Goal: Task Accomplishment & Management: Use online tool/utility

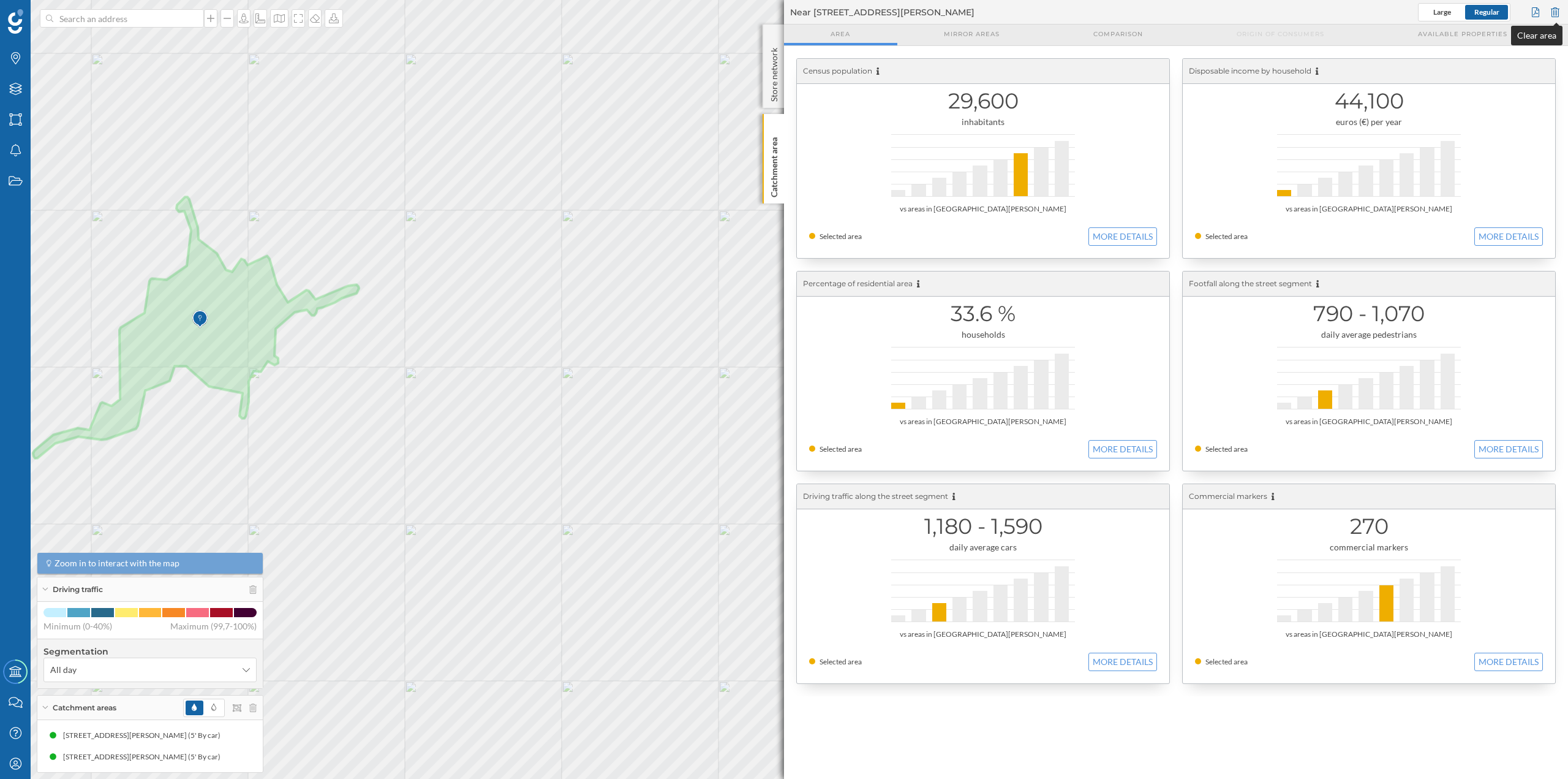
click at [1552, 16] on div at bounding box center [1555, 12] width 13 height 19
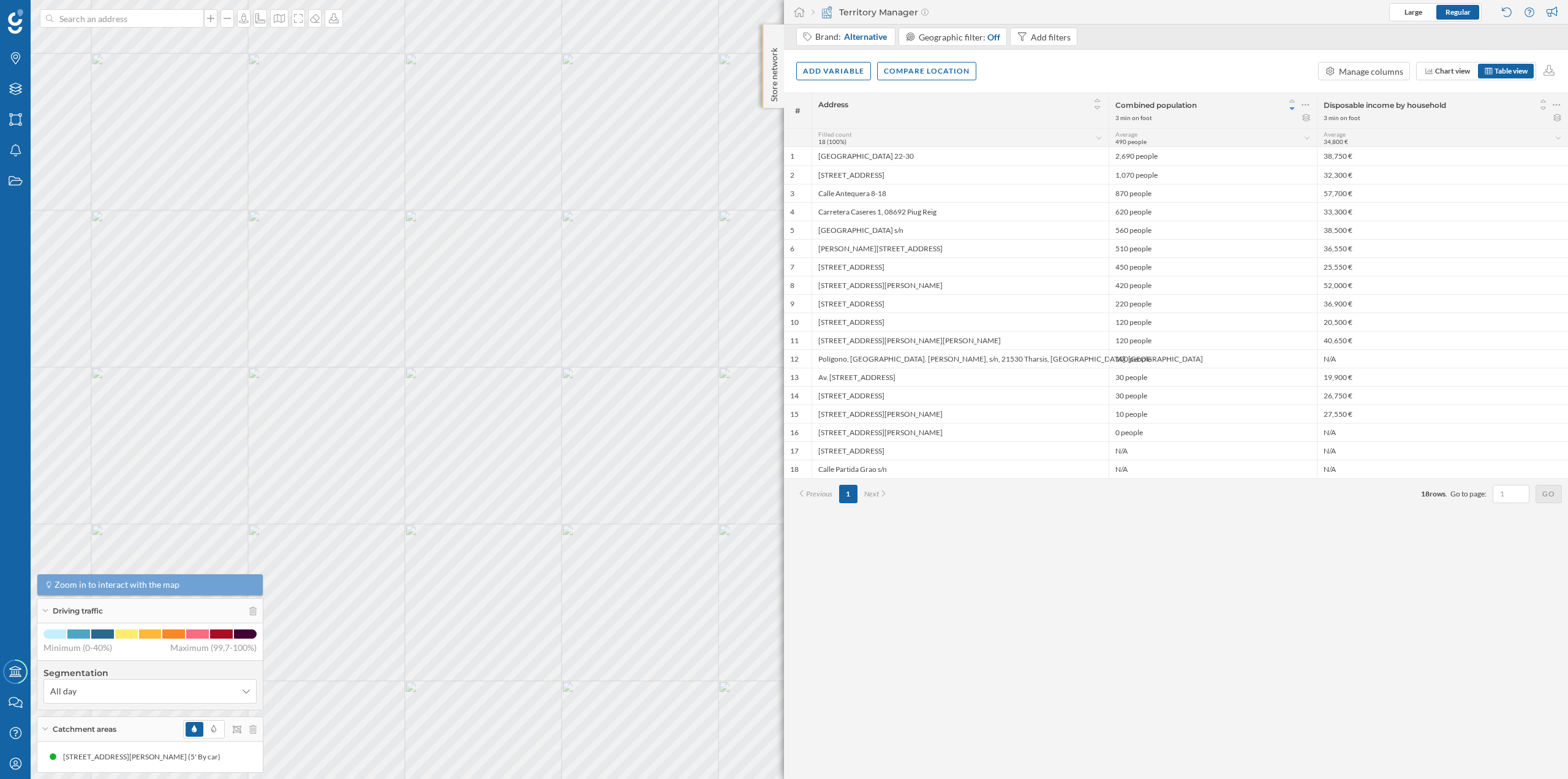
click at [775, 74] on p "Store network" at bounding box center [774, 72] width 13 height 59
click at [769, 57] on p "Store network" at bounding box center [774, 73] width 13 height 60
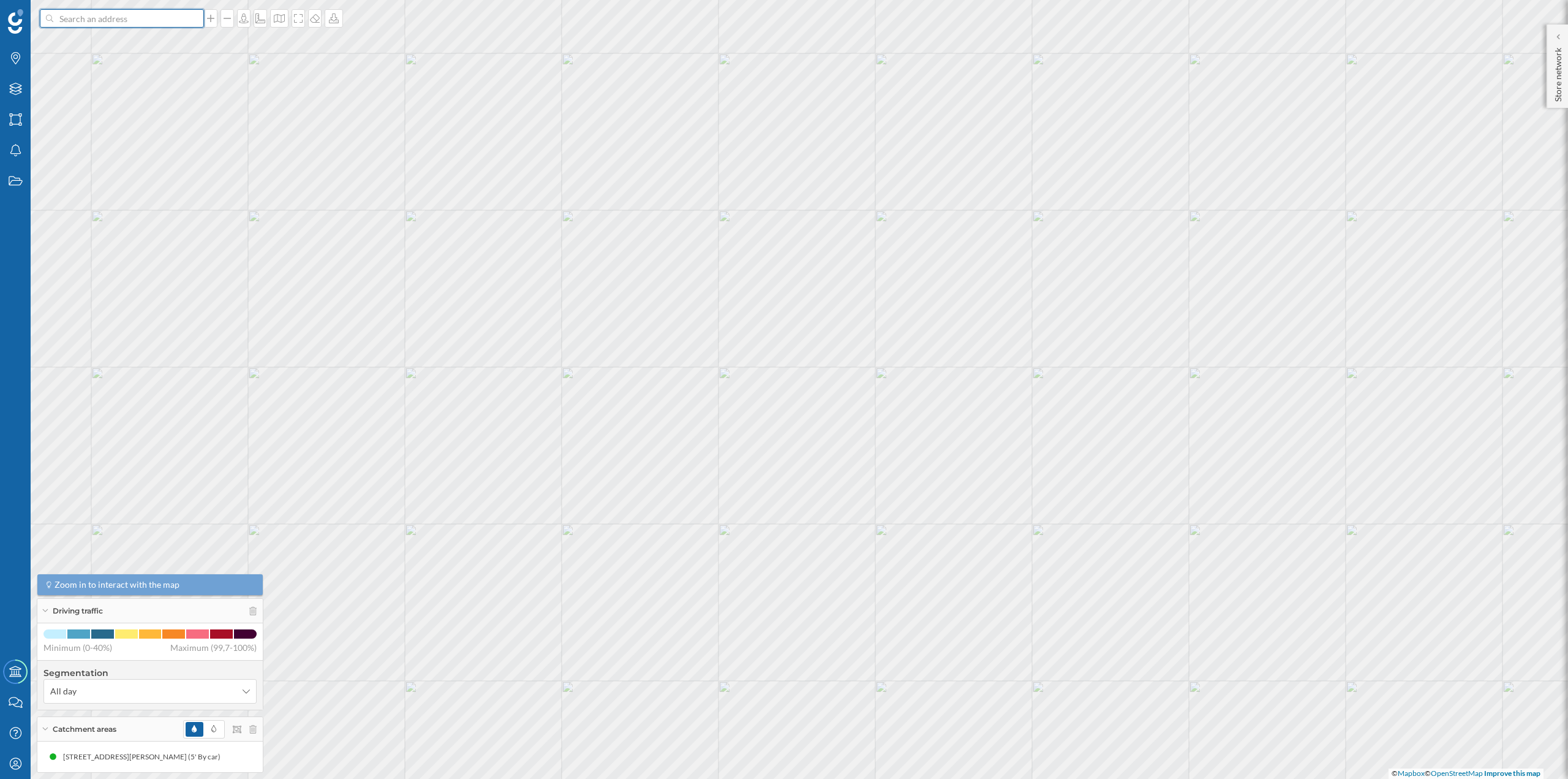
click at [180, 17] on input at bounding box center [122, 18] width 137 height 19
paste input "Ctra. [STREET_ADDRESS]"
type input "carglass Ctra. [STREET_ADDRESS]"
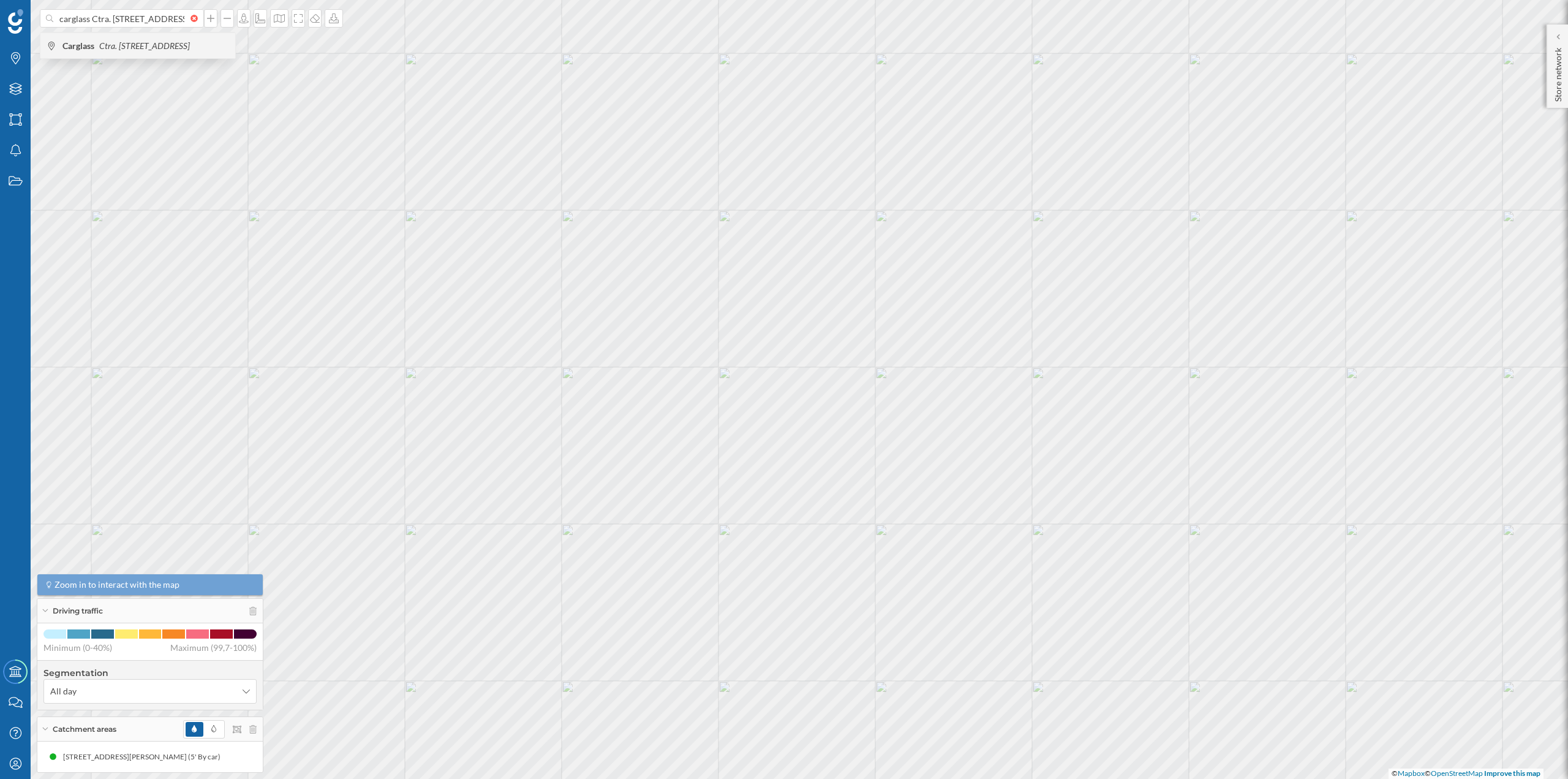
click at [142, 50] on span "Carglass Ctra. [STREET_ADDRESS]" at bounding box center [146, 46] width 166 height 13
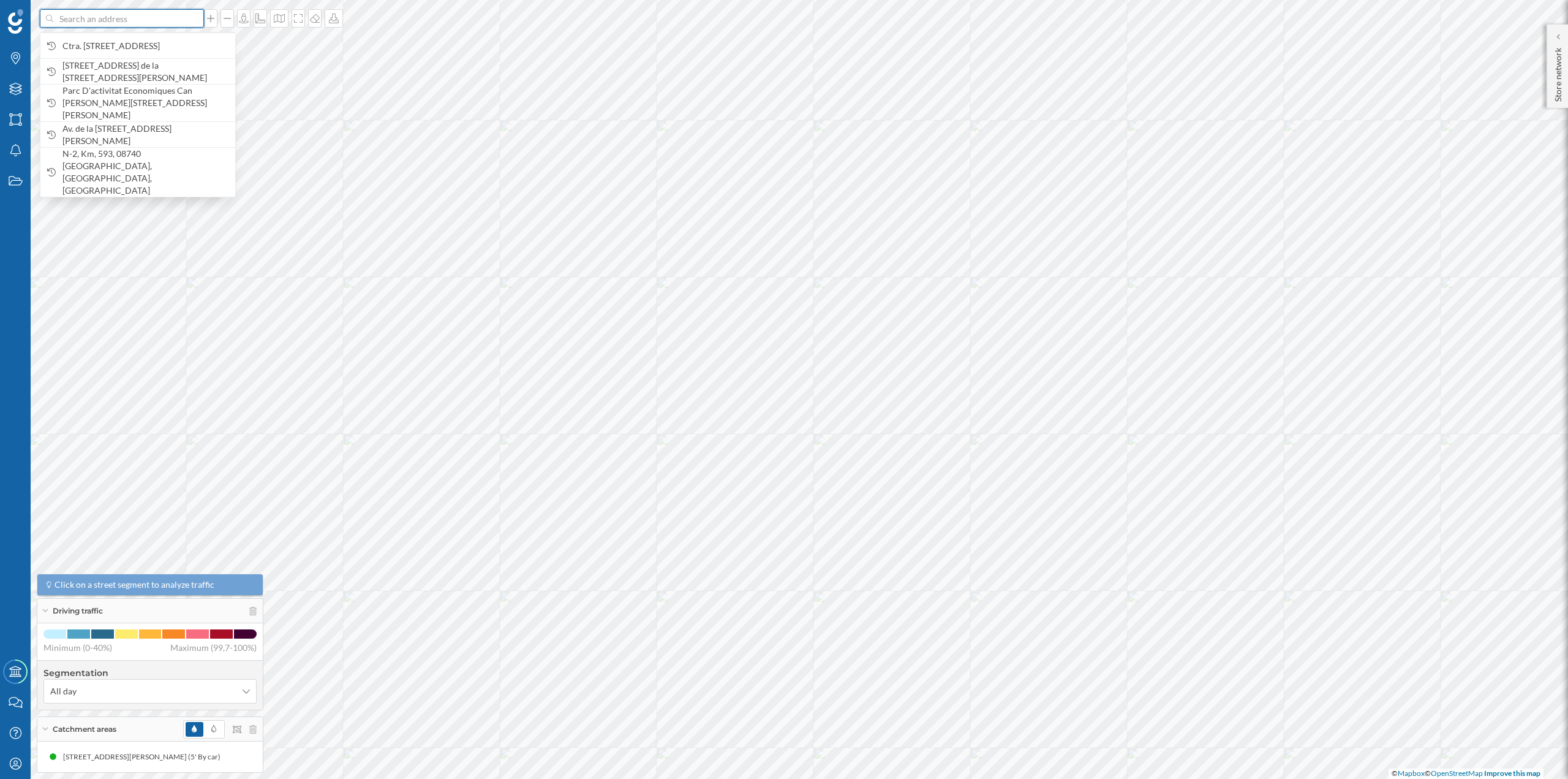
click at [166, 23] on input at bounding box center [122, 18] width 137 height 19
click at [120, 41] on span "Ctra. [STREET_ADDRESS]" at bounding box center [146, 46] width 166 height 13
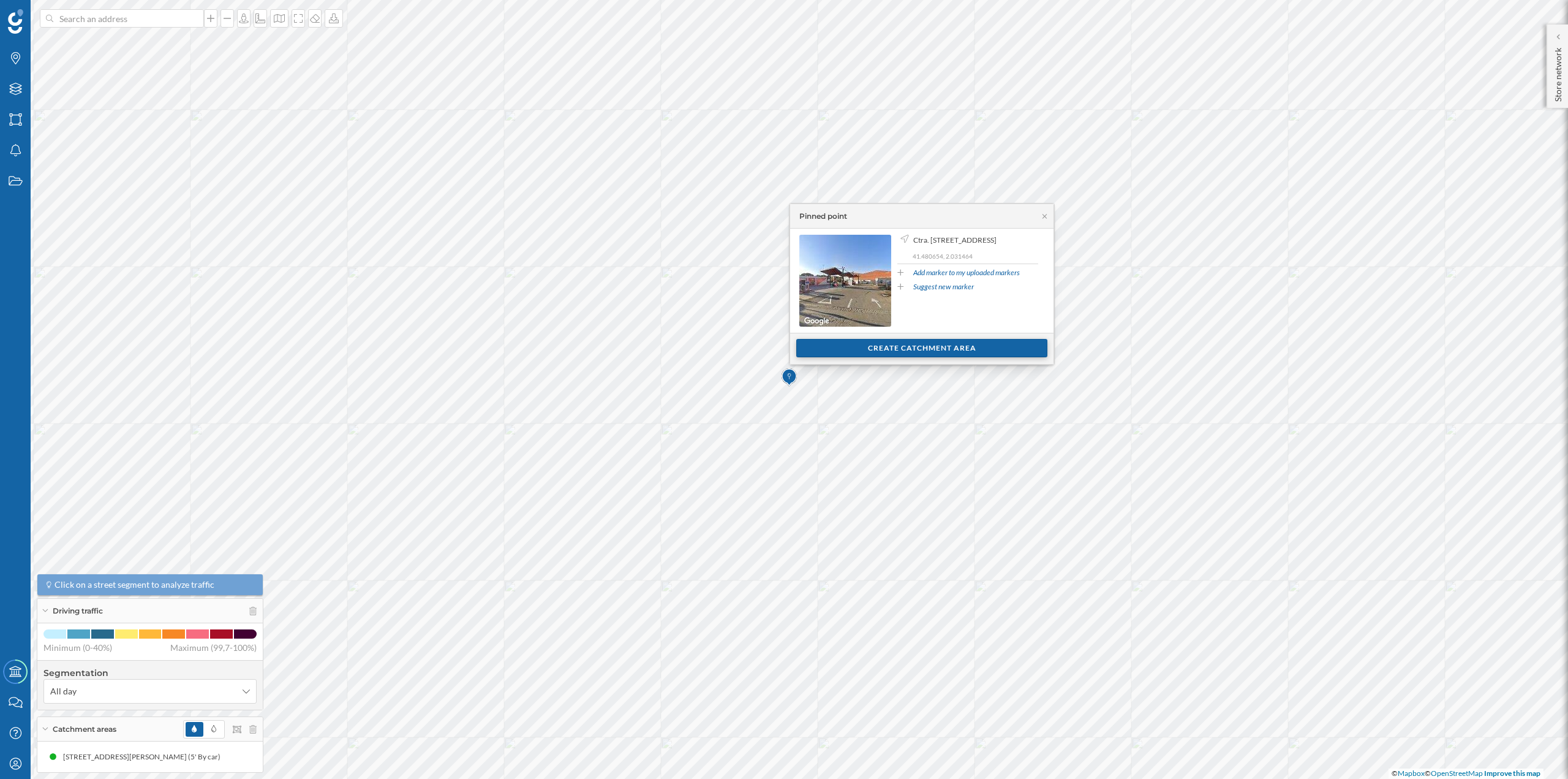
click at [840, 350] on div "Create catchment area" at bounding box center [922, 348] width 251 height 19
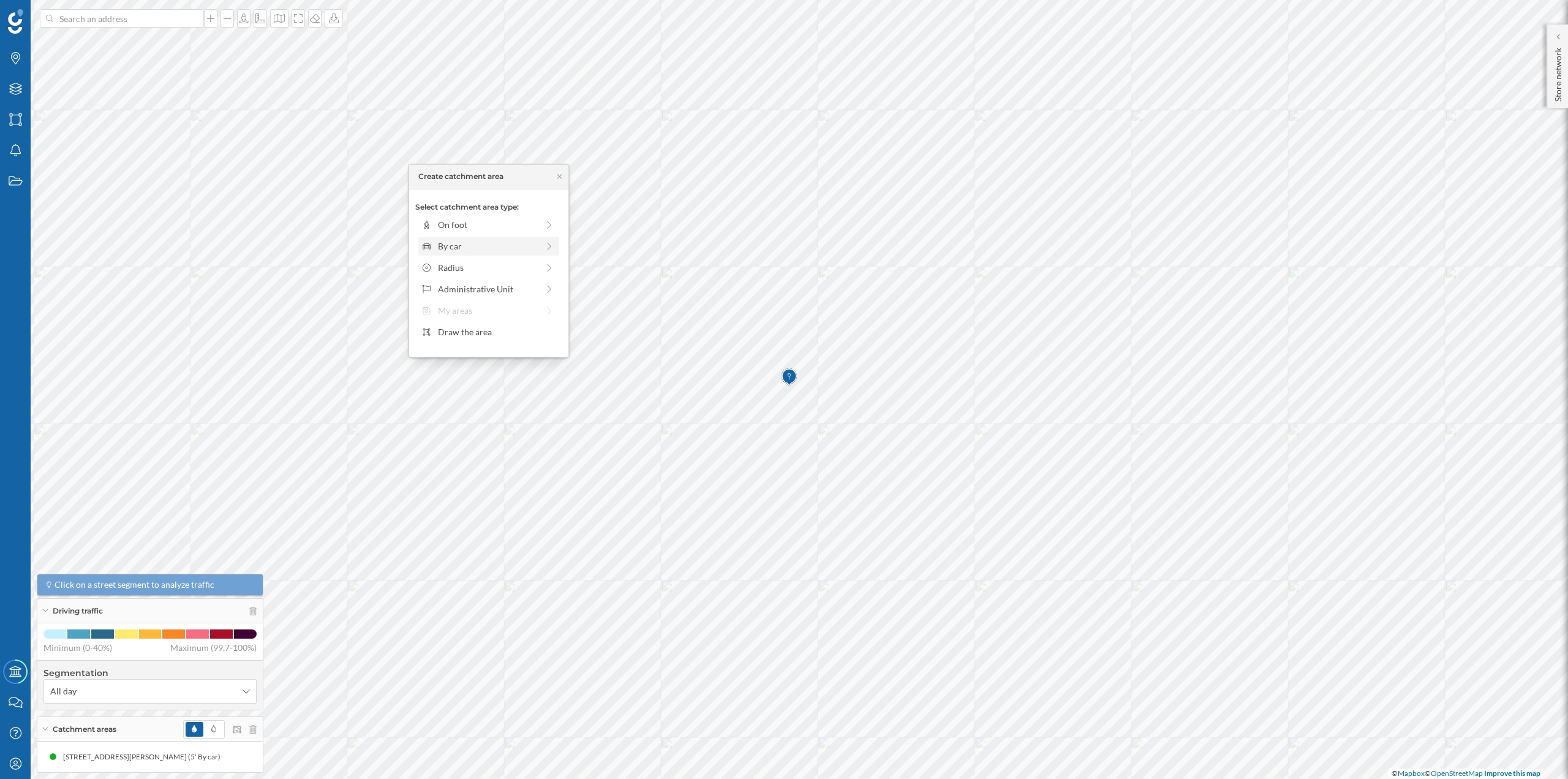
click at [479, 243] on div "By car" at bounding box center [488, 246] width 99 height 13
drag, startPoint x: 433, startPoint y: 239, endPoint x: 445, endPoint y: 242, distance: 12.4
click at [445, 242] on div at bounding box center [445, 241] width 13 height 13
click at [473, 333] on div "Create catchment area" at bounding box center [489, 333] width 147 height 19
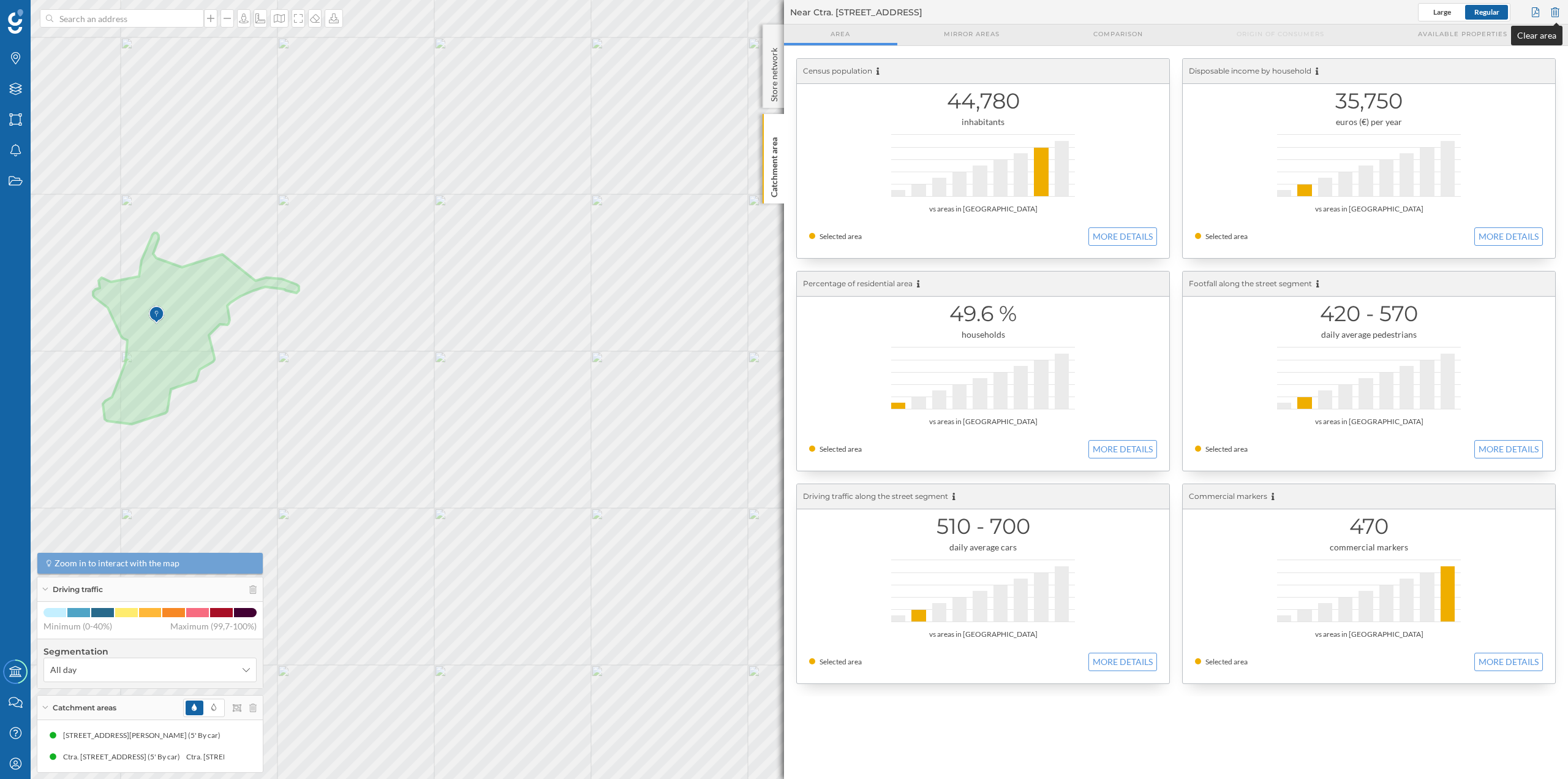
click at [1554, 10] on div at bounding box center [1555, 12] width 13 height 19
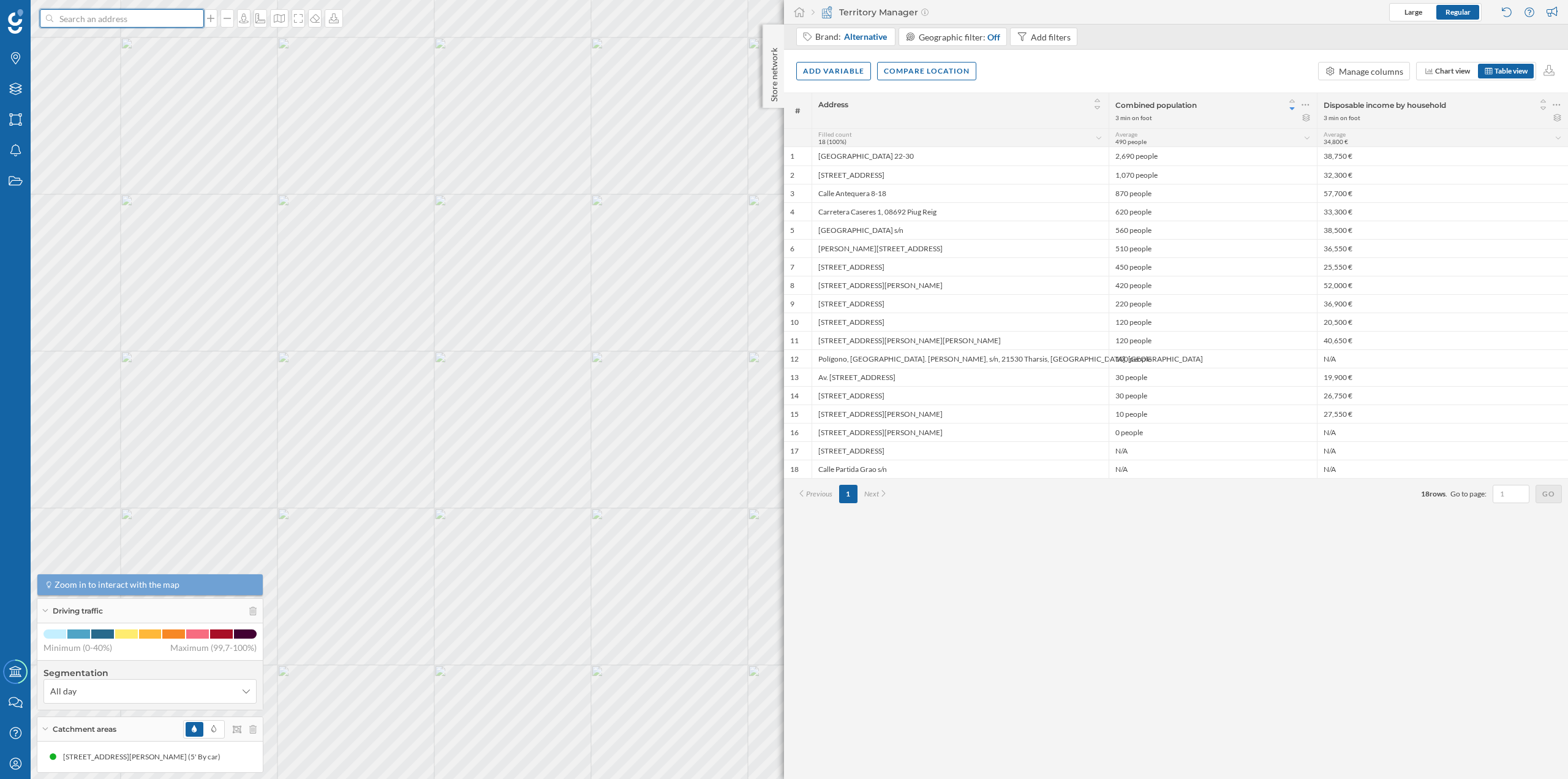
click at [135, 23] on input at bounding box center [122, 18] width 137 height 19
paste input "Ctra. [STREET_ADDRESS]"
type input "carglass Ctra. [STREET_ADDRESS]"
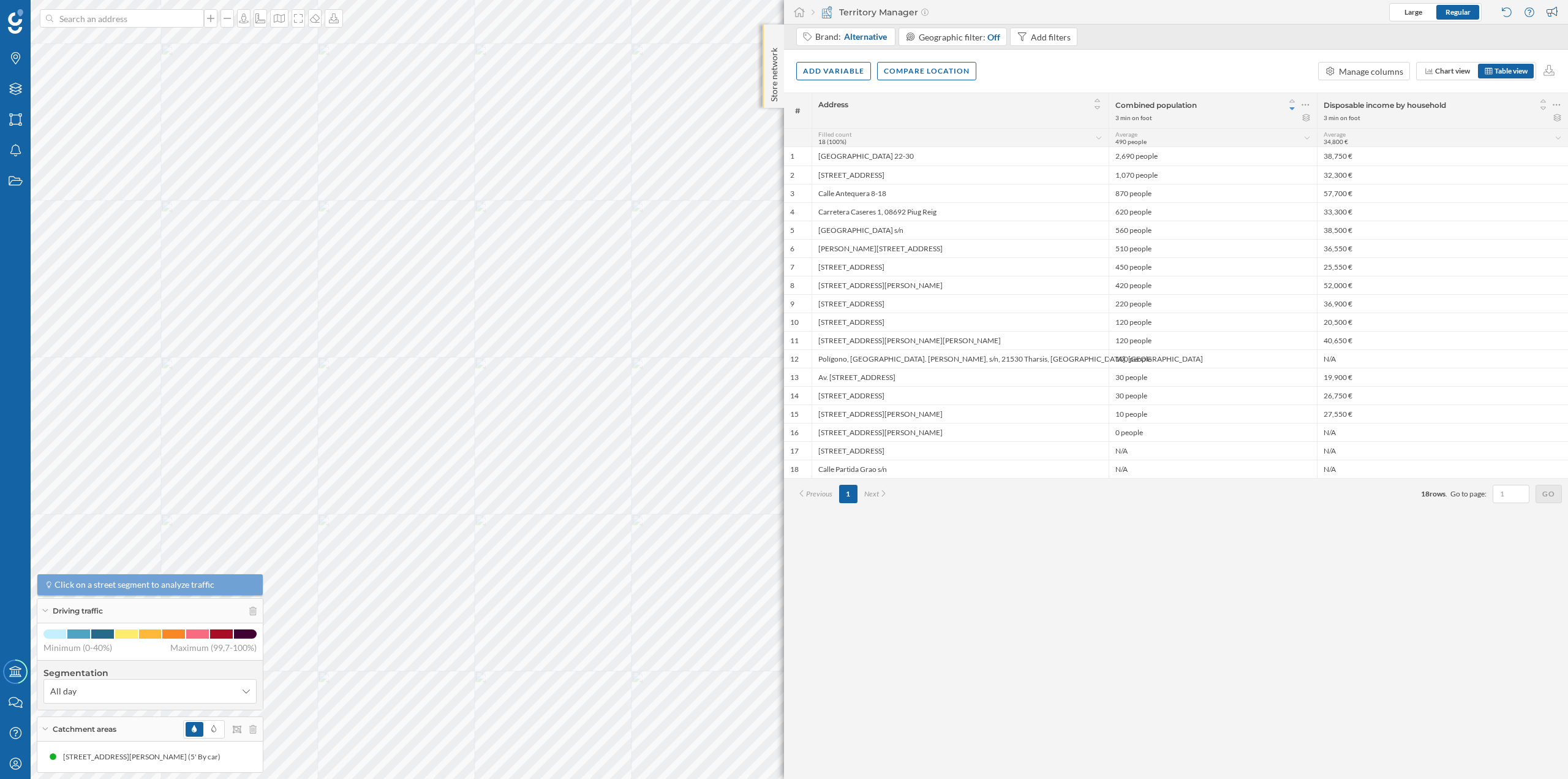
click at [772, 78] on p "Store network" at bounding box center [774, 72] width 13 height 59
click at [777, 51] on p "Store network" at bounding box center [774, 73] width 13 height 60
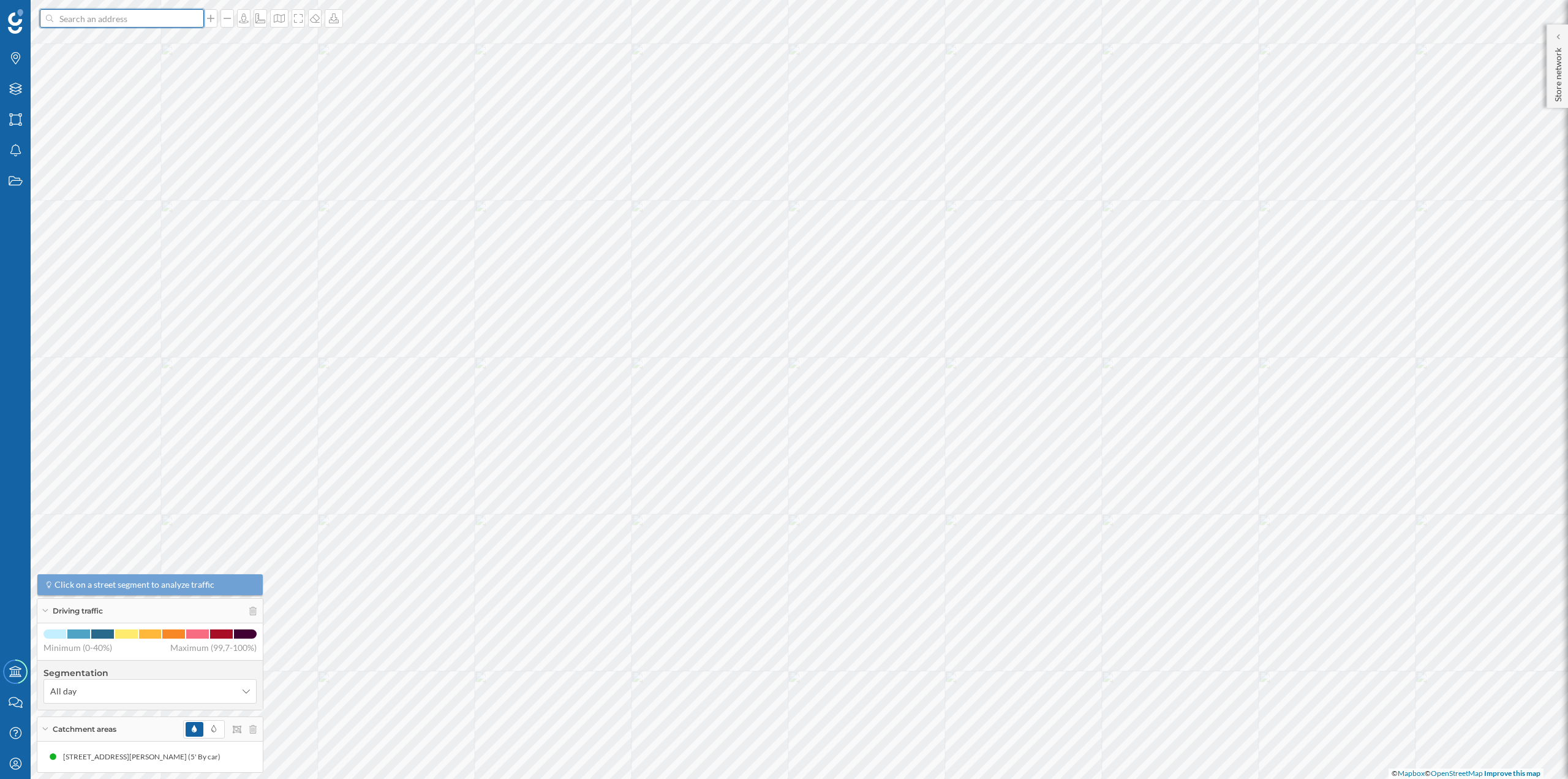
click at [144, 16] on input at bounding box center [122, 18] width 137 height 19
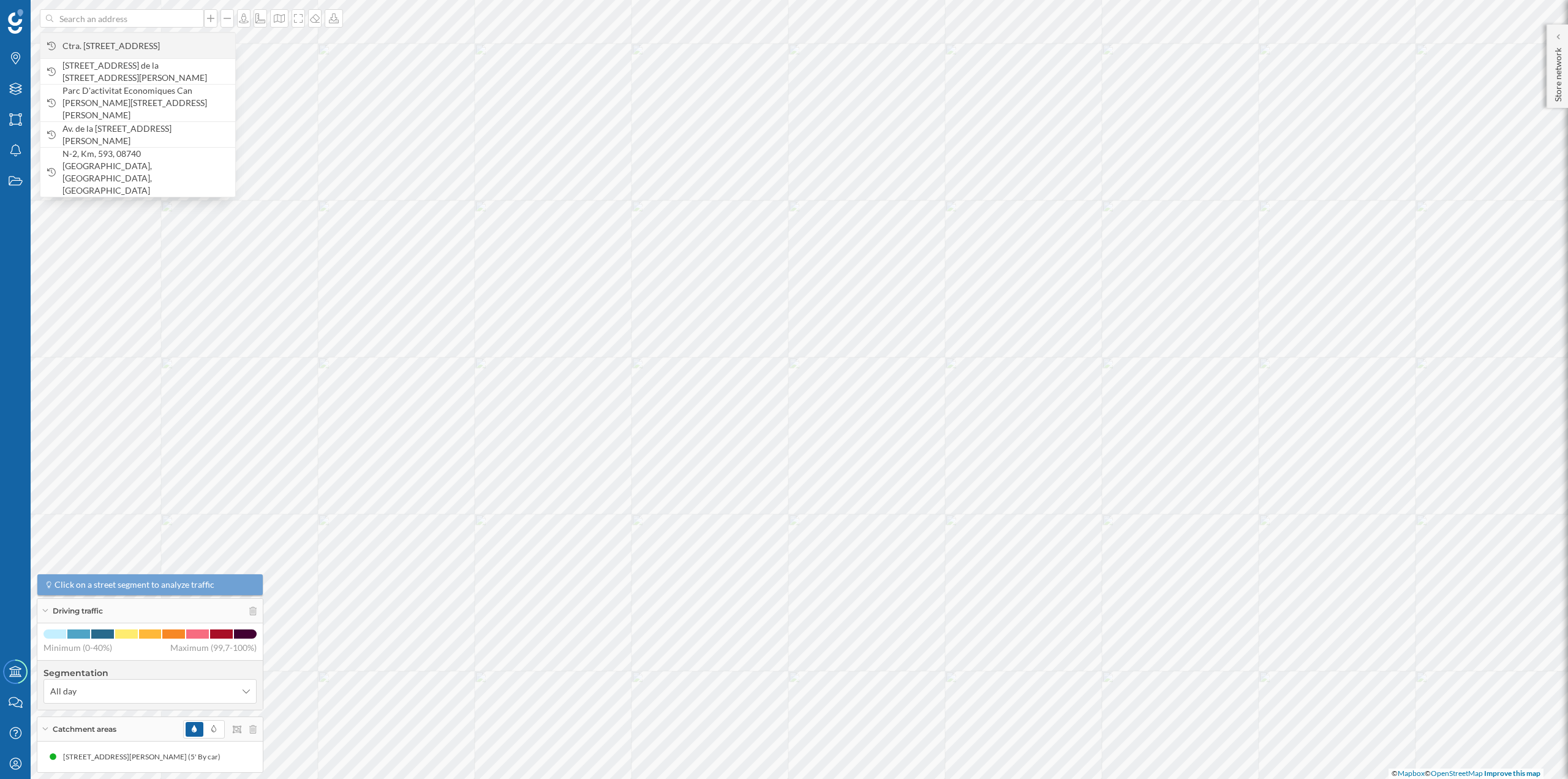
click at [145, 47] on span "Ctra. [STREET_ADDRESS]" at bounding box center [146, 46] width 166 height 13
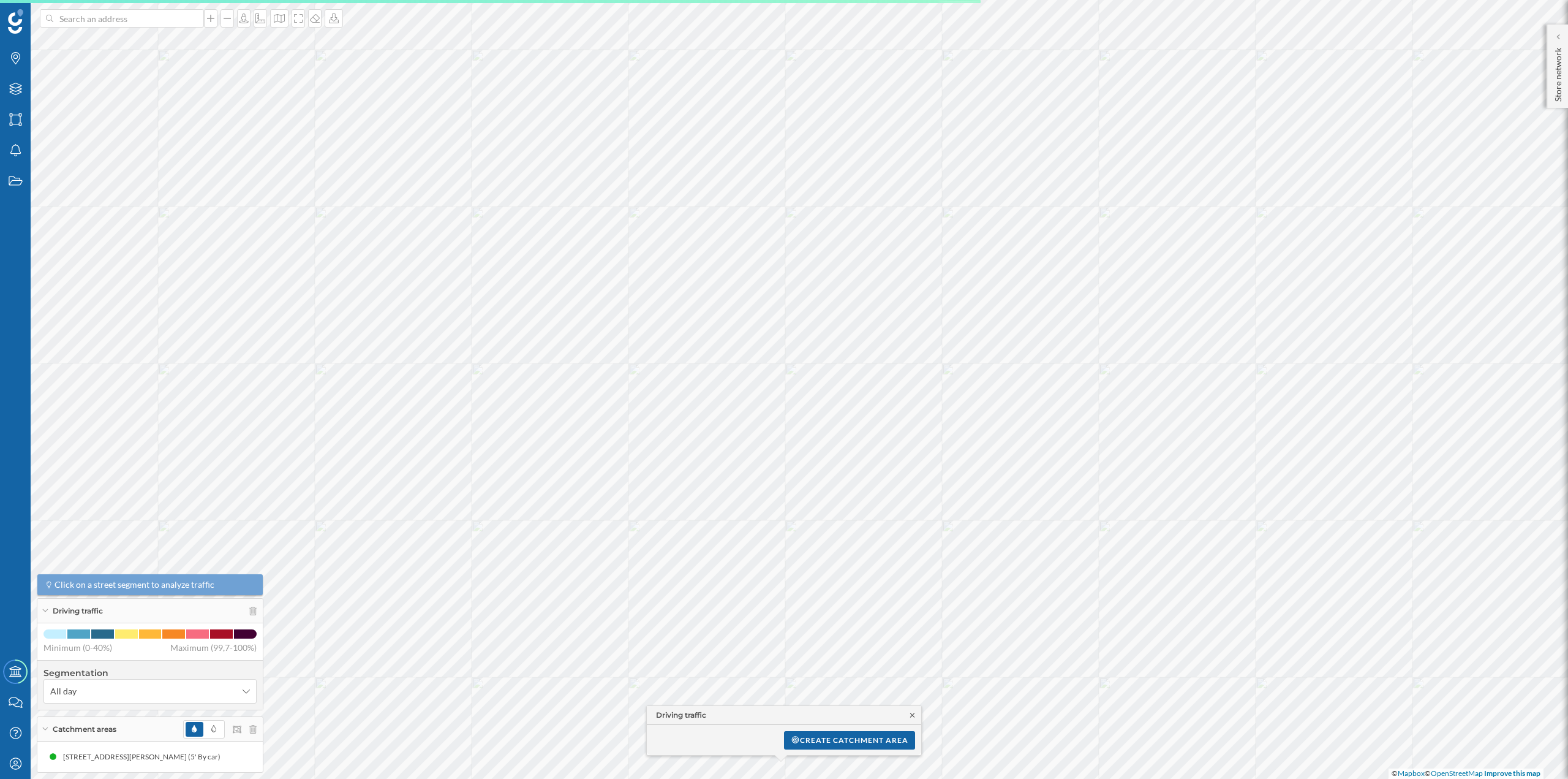
click at [912, 714] on icon at bounding box center [912, 715] width 9 height 7
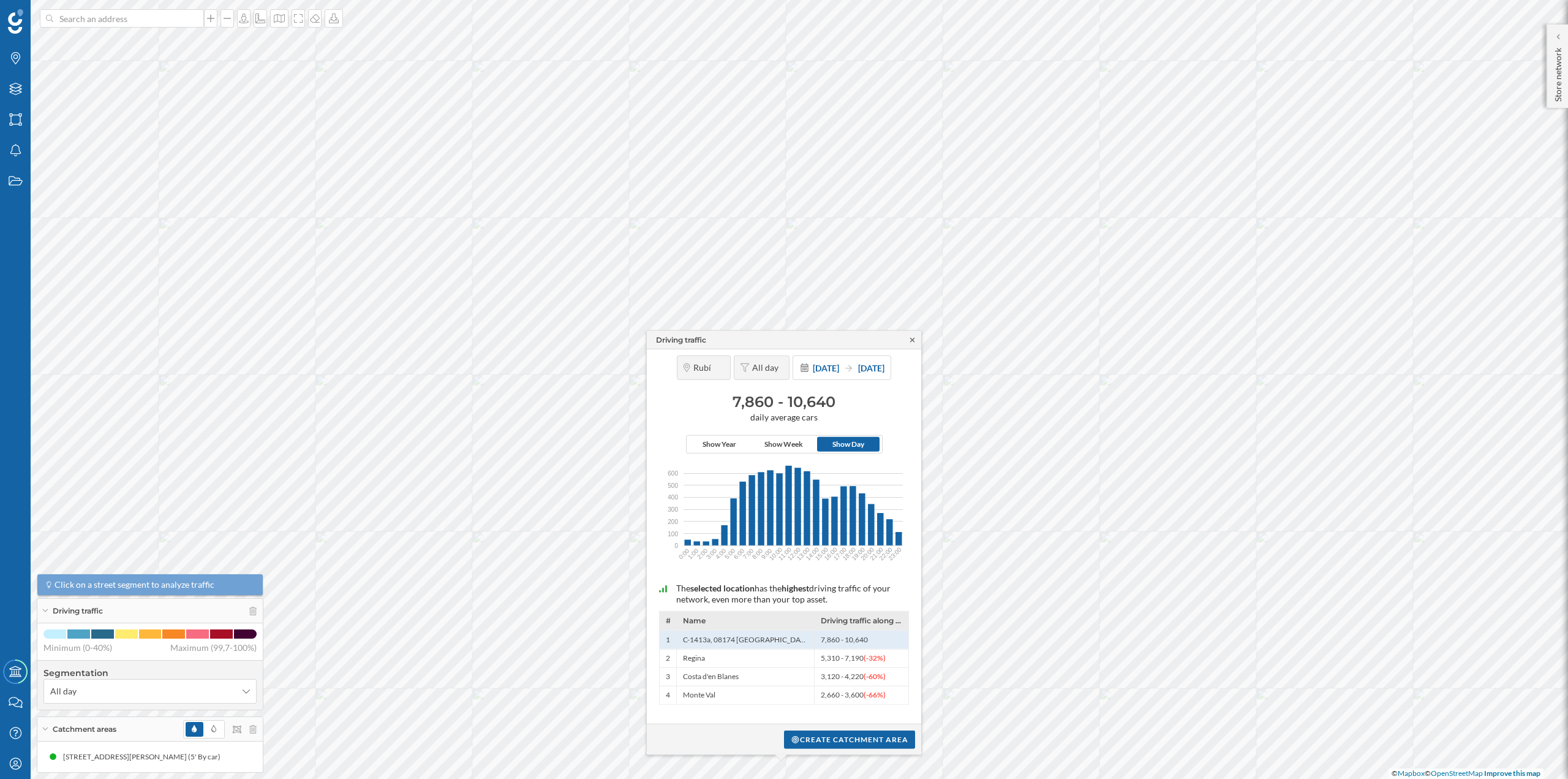
click at [912, 339] on icon at bounding box center [912, 339] width 9 height 7
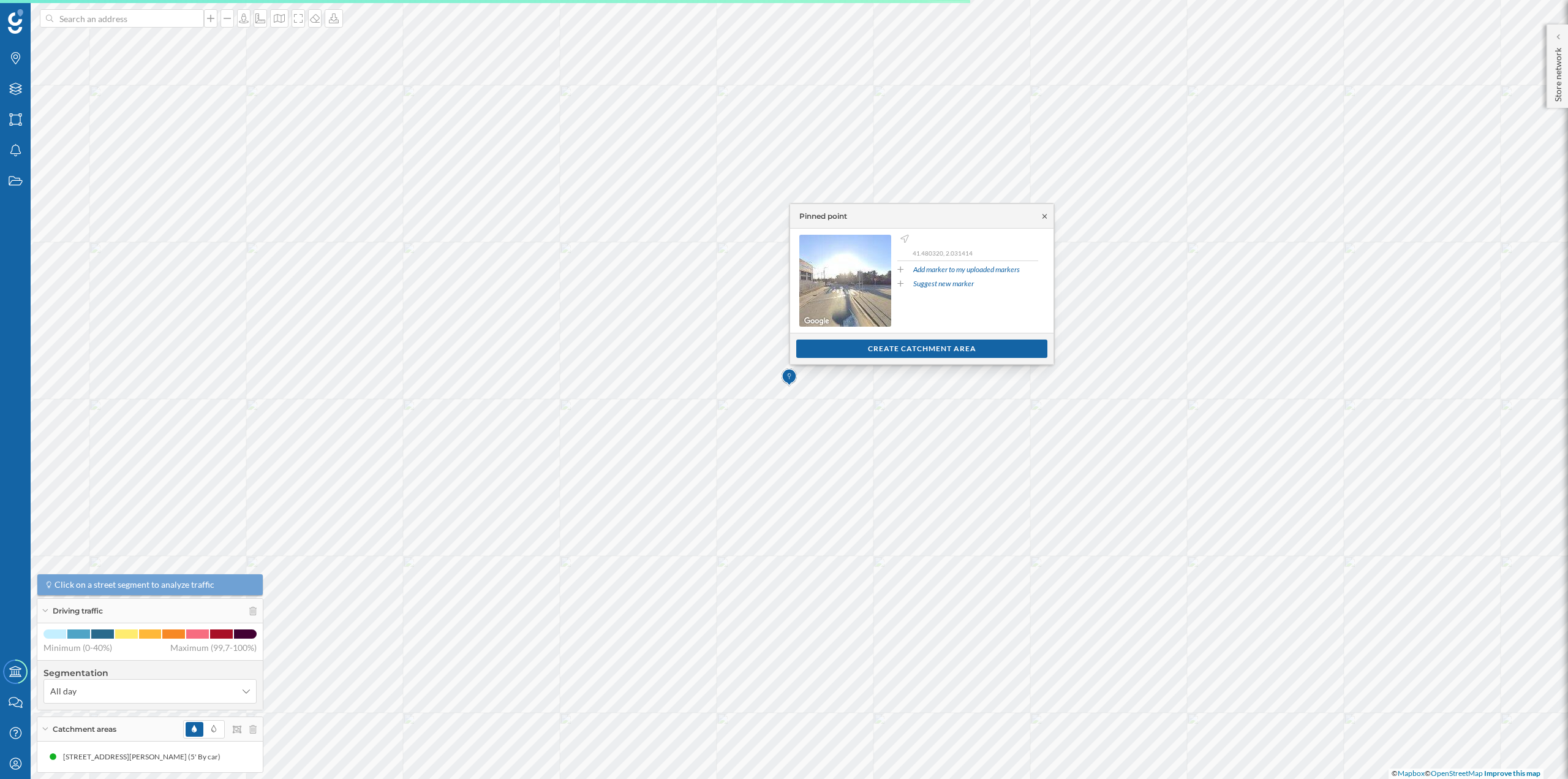
click at [1044, 215] on icon at bounding box center [1045, 216] width 9 height 7
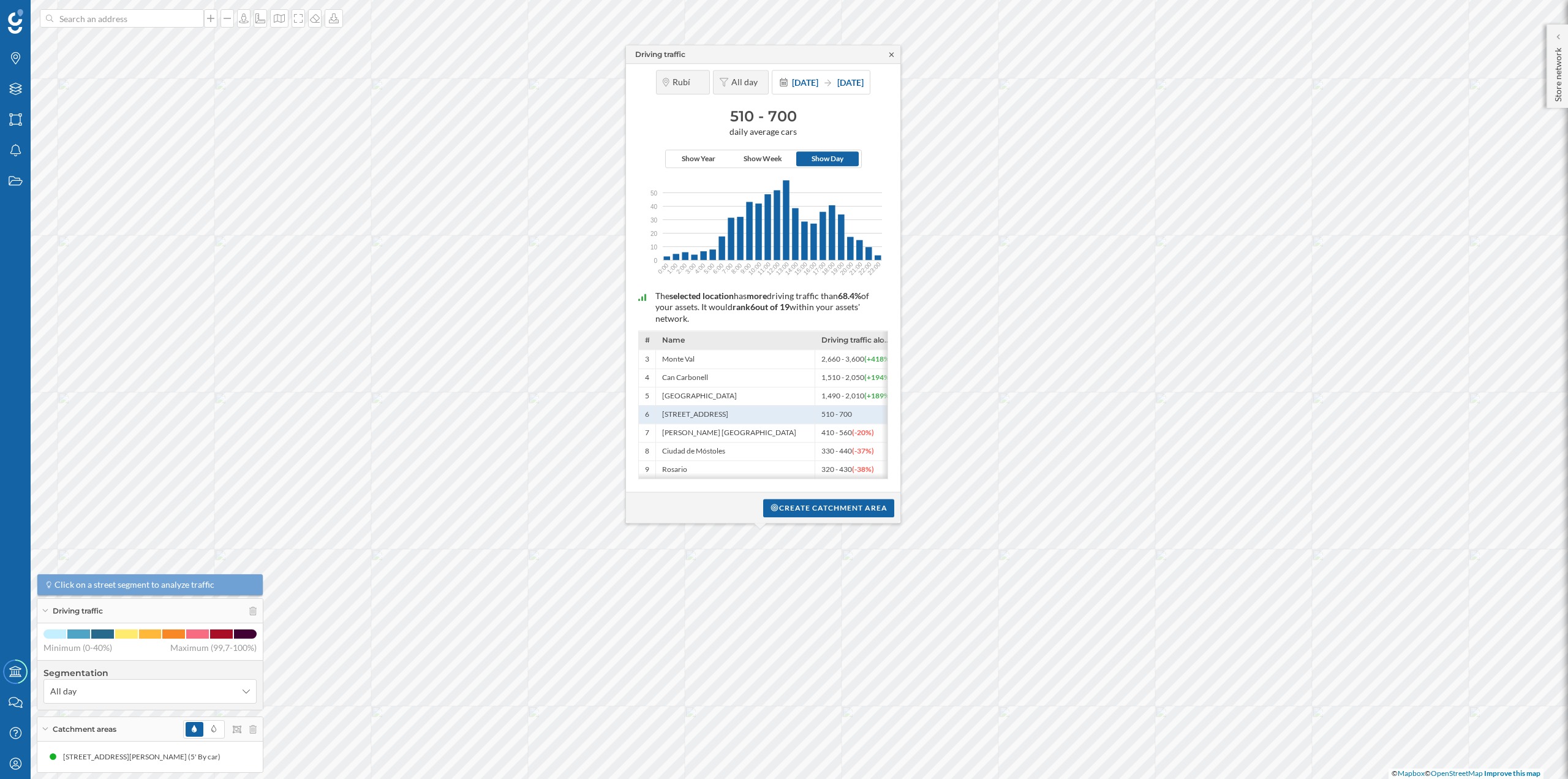
click at [890, 53] on icon at bounding box center [892, 54] width 4 height 4
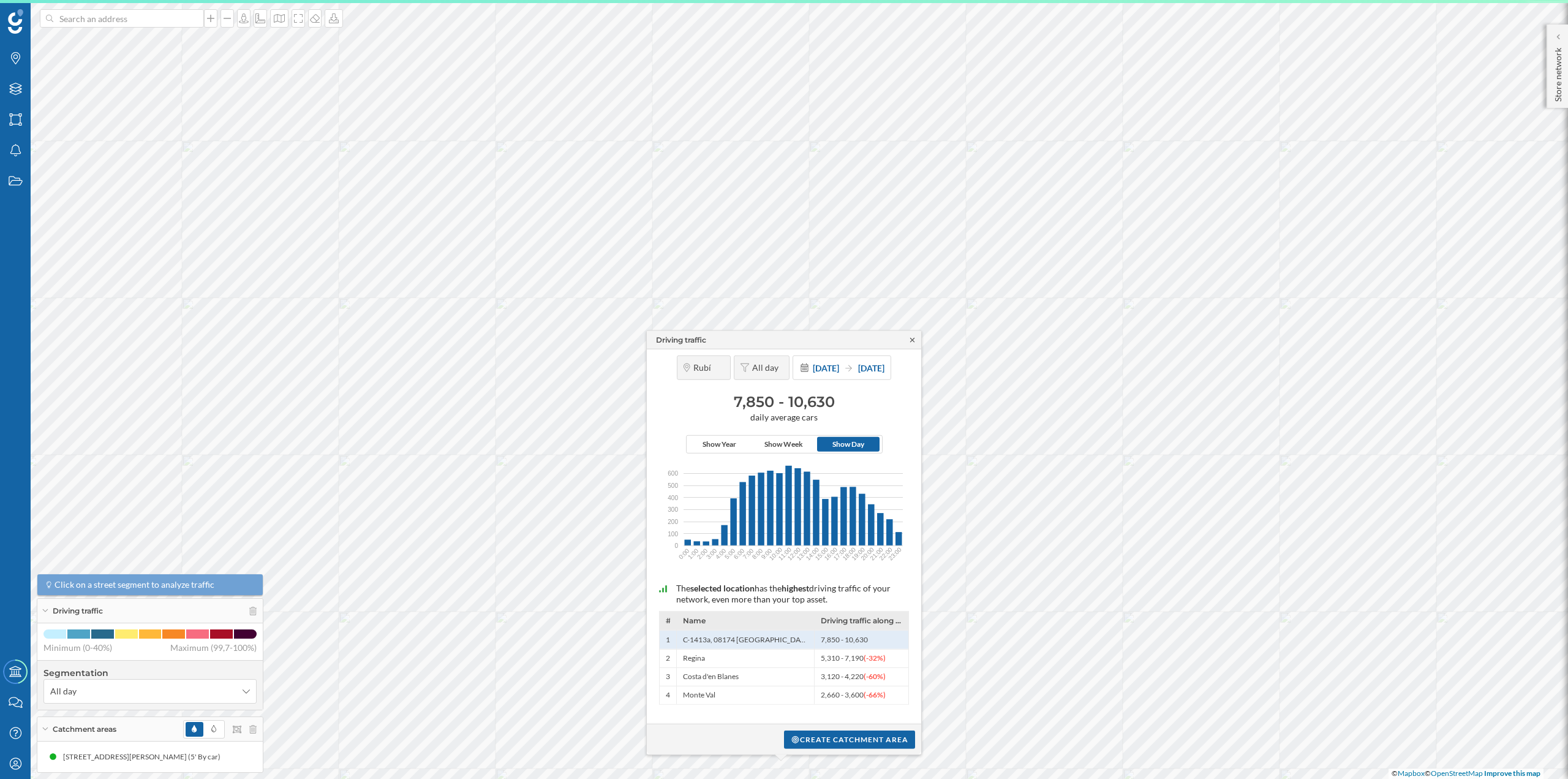
click at [913, 338] on icon at bounding box center [912, 339] width 9 height 7
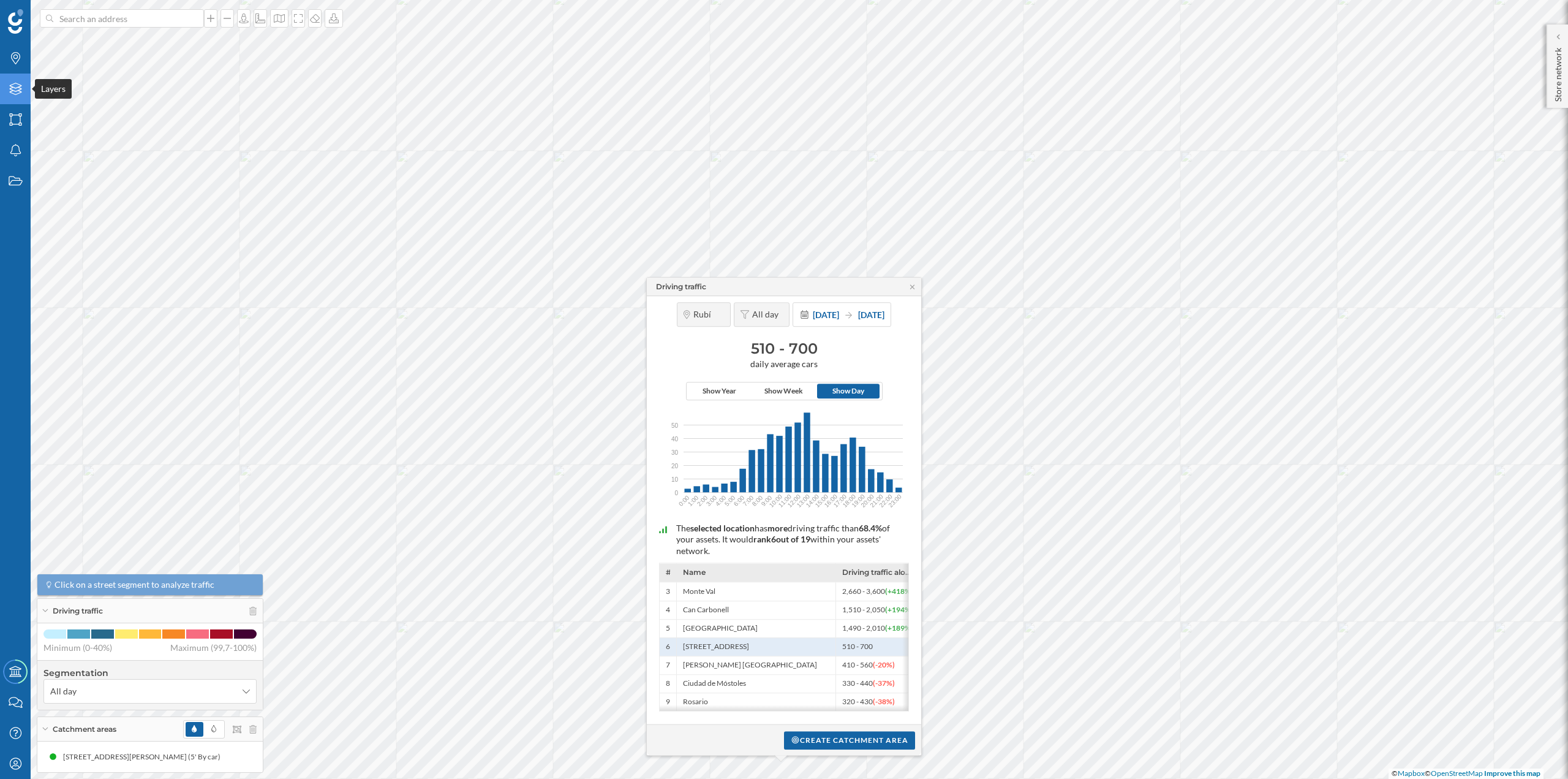
click at [21, 94] on icon "Layers" at bounding box center [16, 88] width 16 height 13
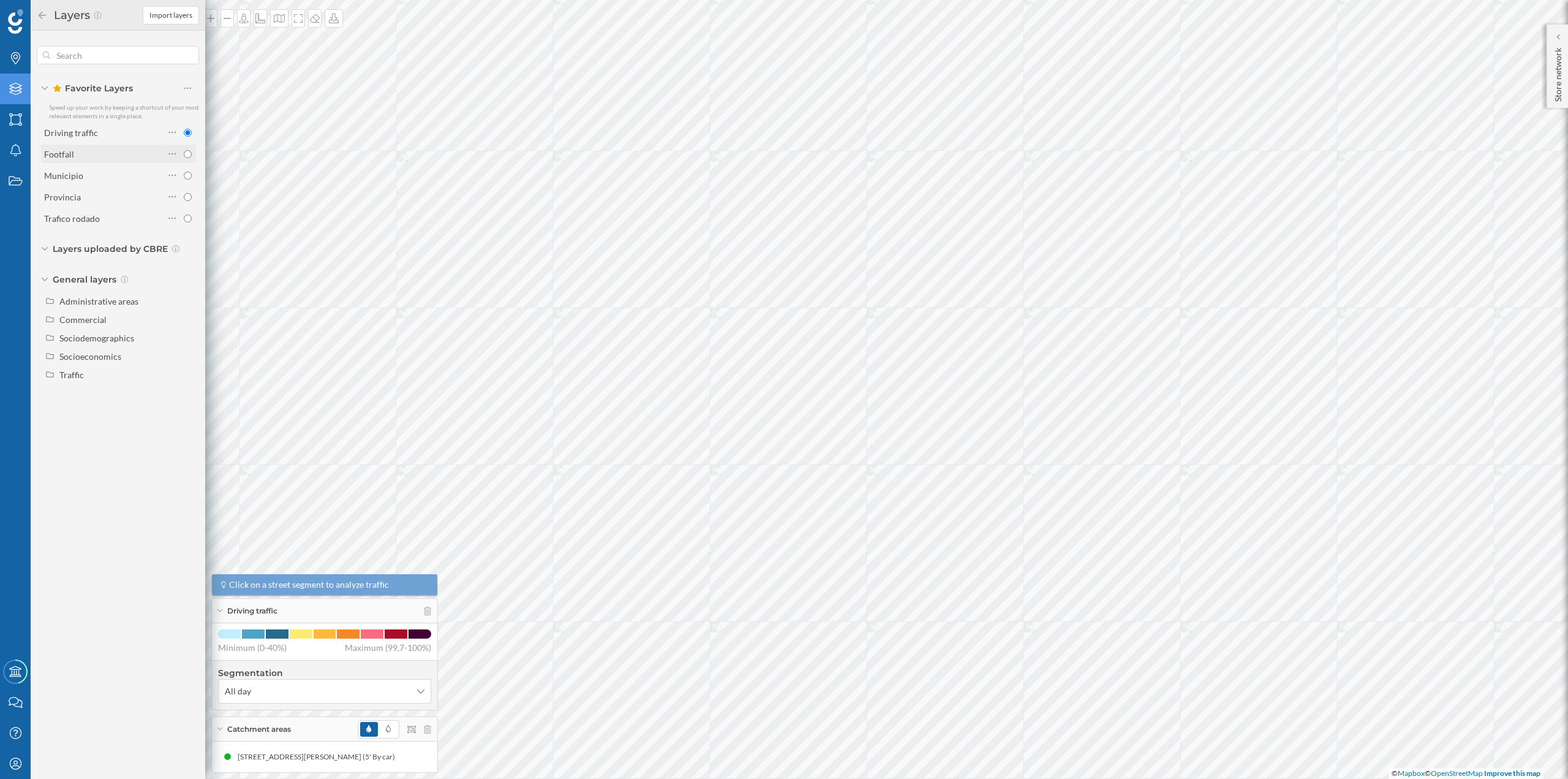
click at [85, 161] on div "Footfall" at bounding box center [104, 154] width 120 height 17
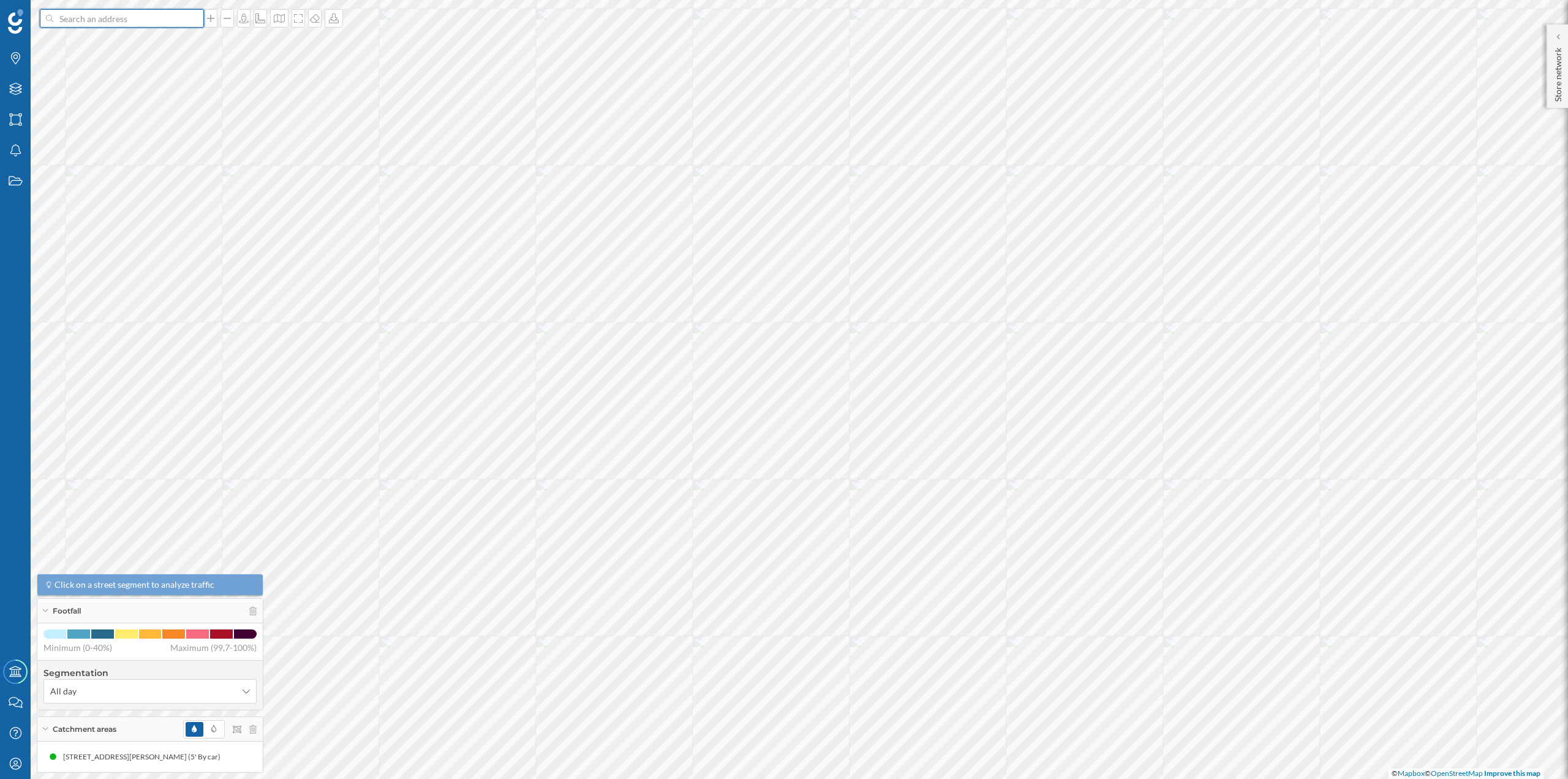
click at [132, 18] on input at bounding box center [122, 18] width 137 height 19
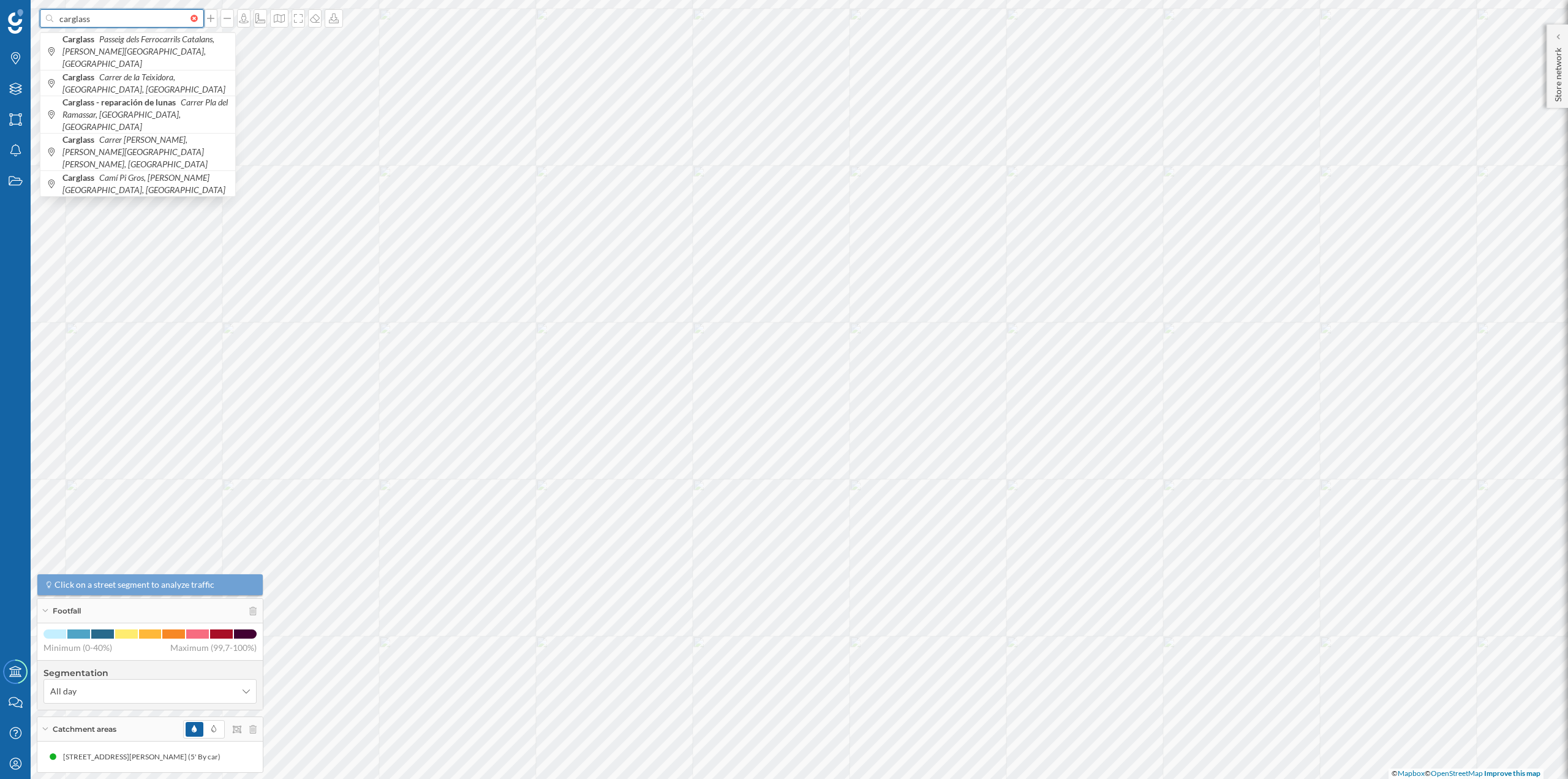
paste input "[STREET_ADDRESS][PERSON_NAME]"
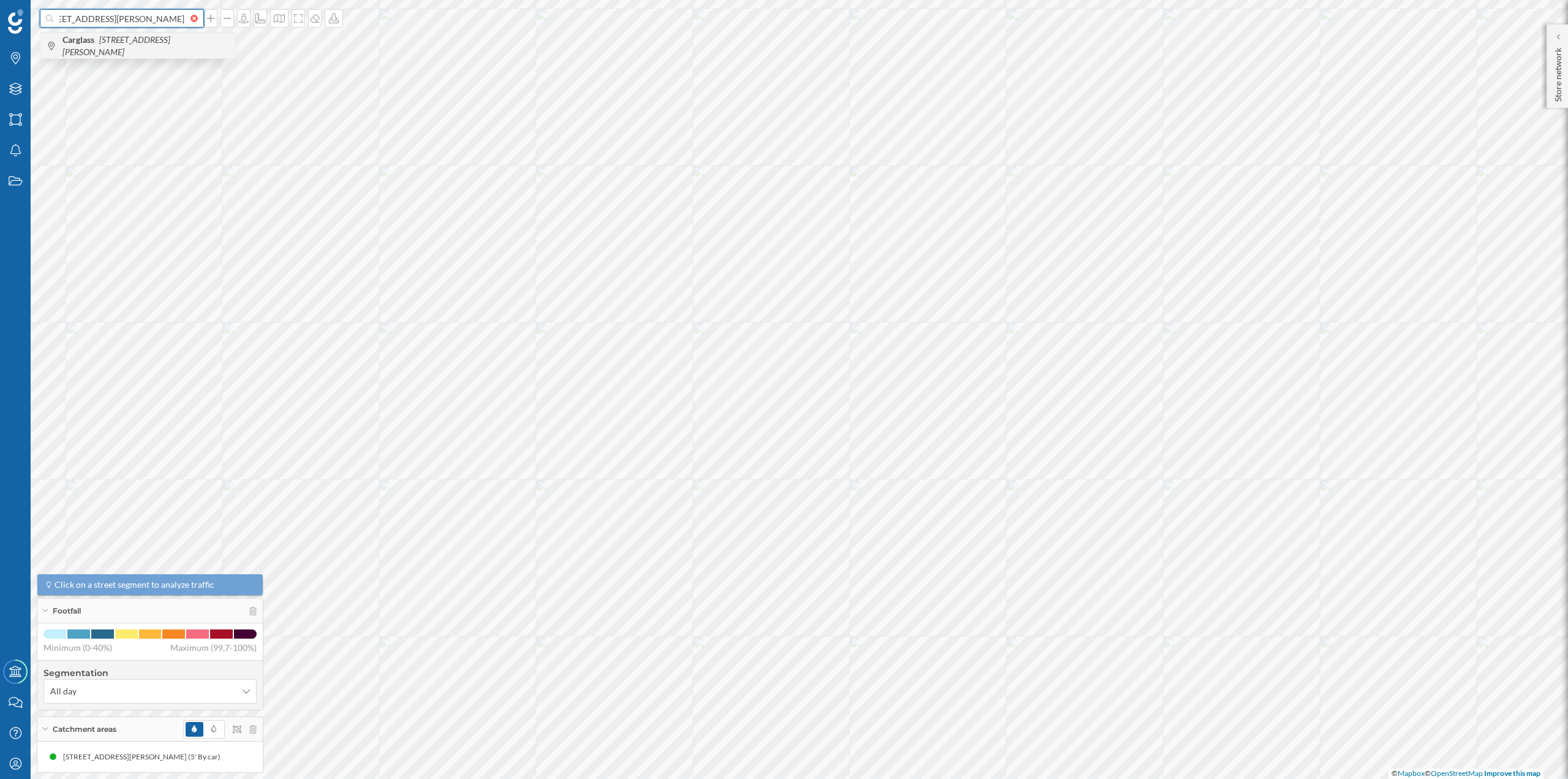
type input "carglass [STREET_ADDRESS][PERSON_NAME]"
click at [126, 50] on icon "[STREET_ADDRESS][PERSON_NAME]" at bounding box center [116, 45] width 108 height 23
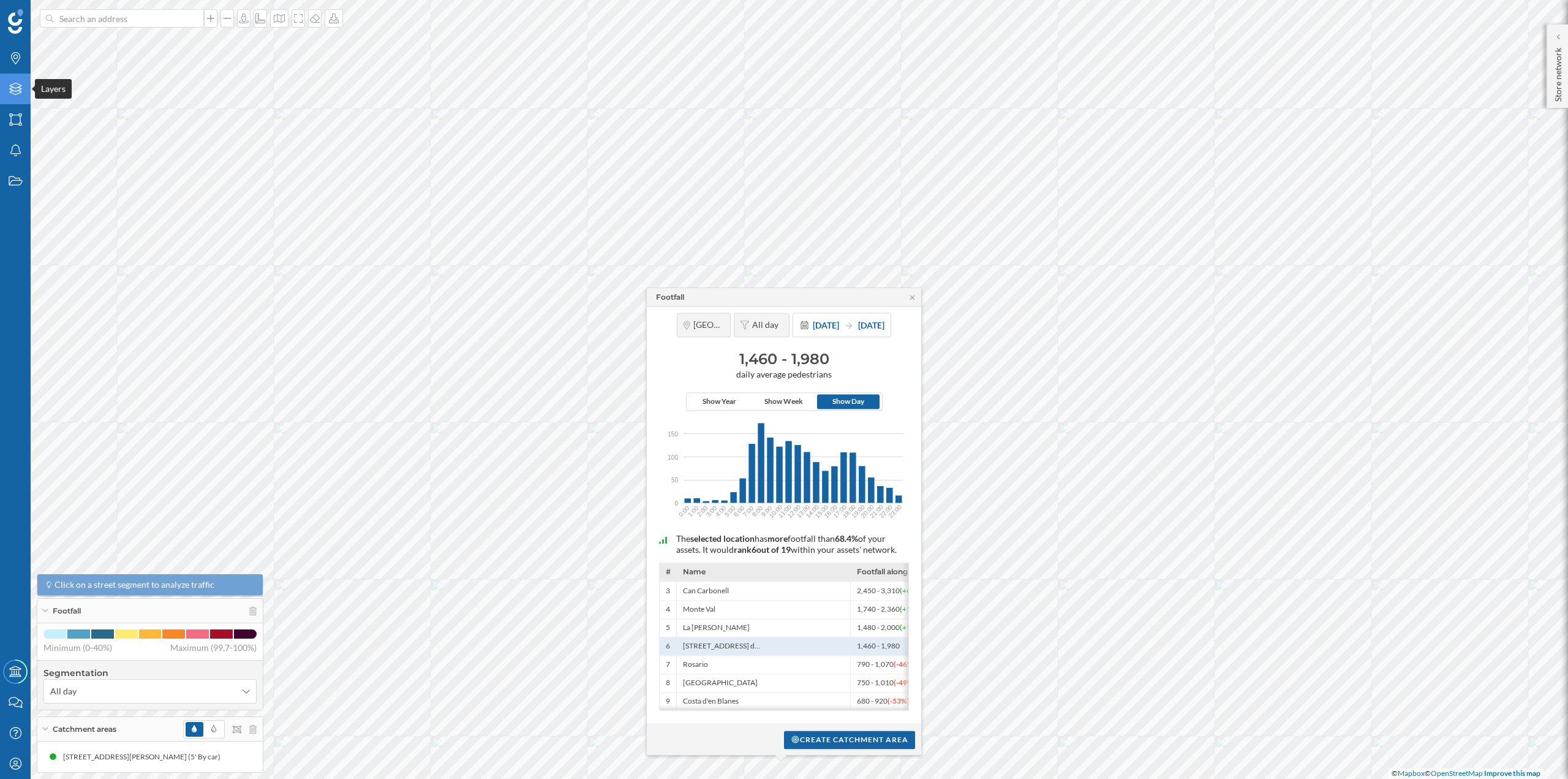
click at [13, 88] on icon "Layers" at bounding box center [16, 88] width 16 height 13
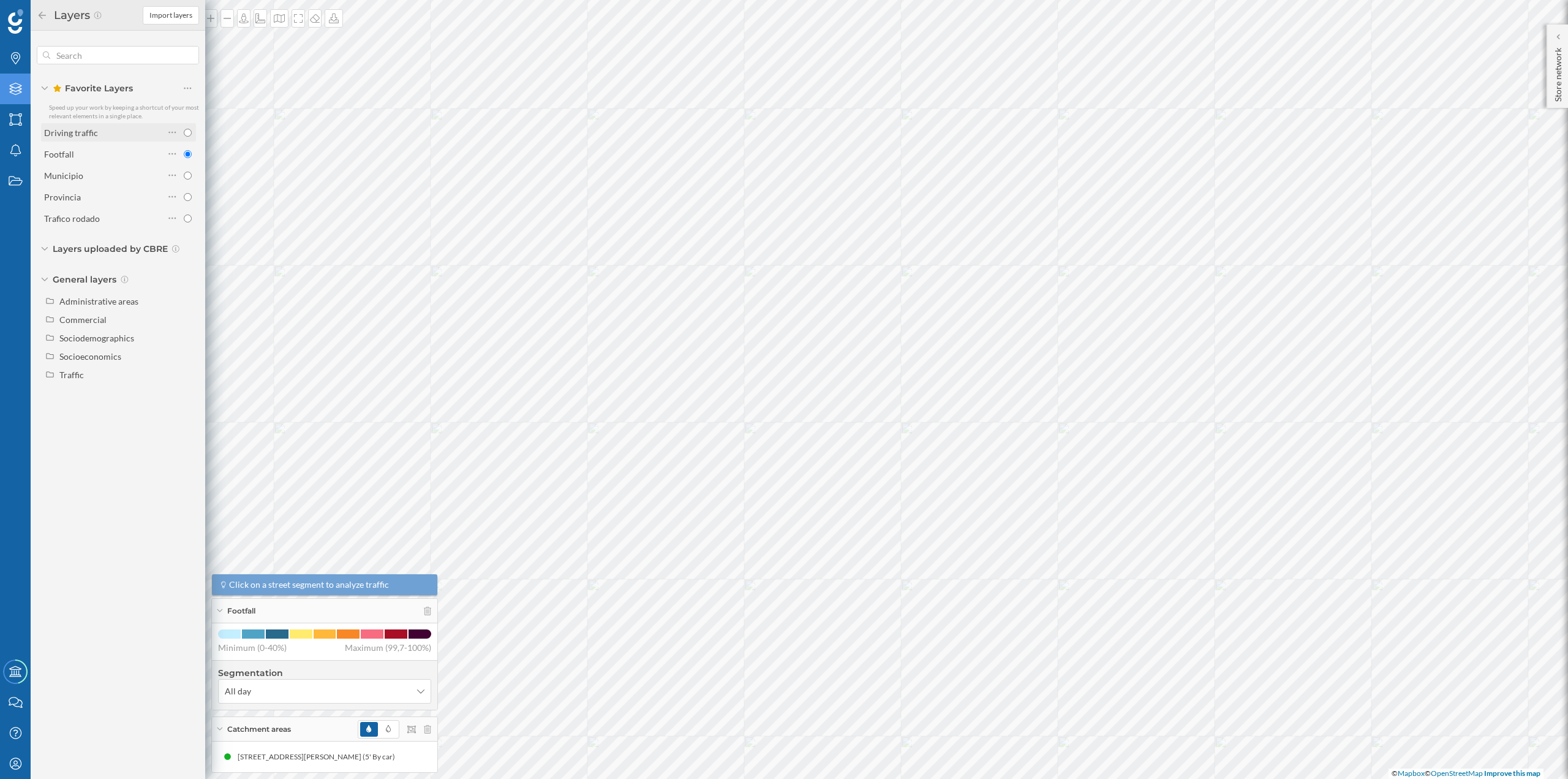
click at [82, 135] on div "Driving traffic" at bounding box center [71, 133] width 54 height 10
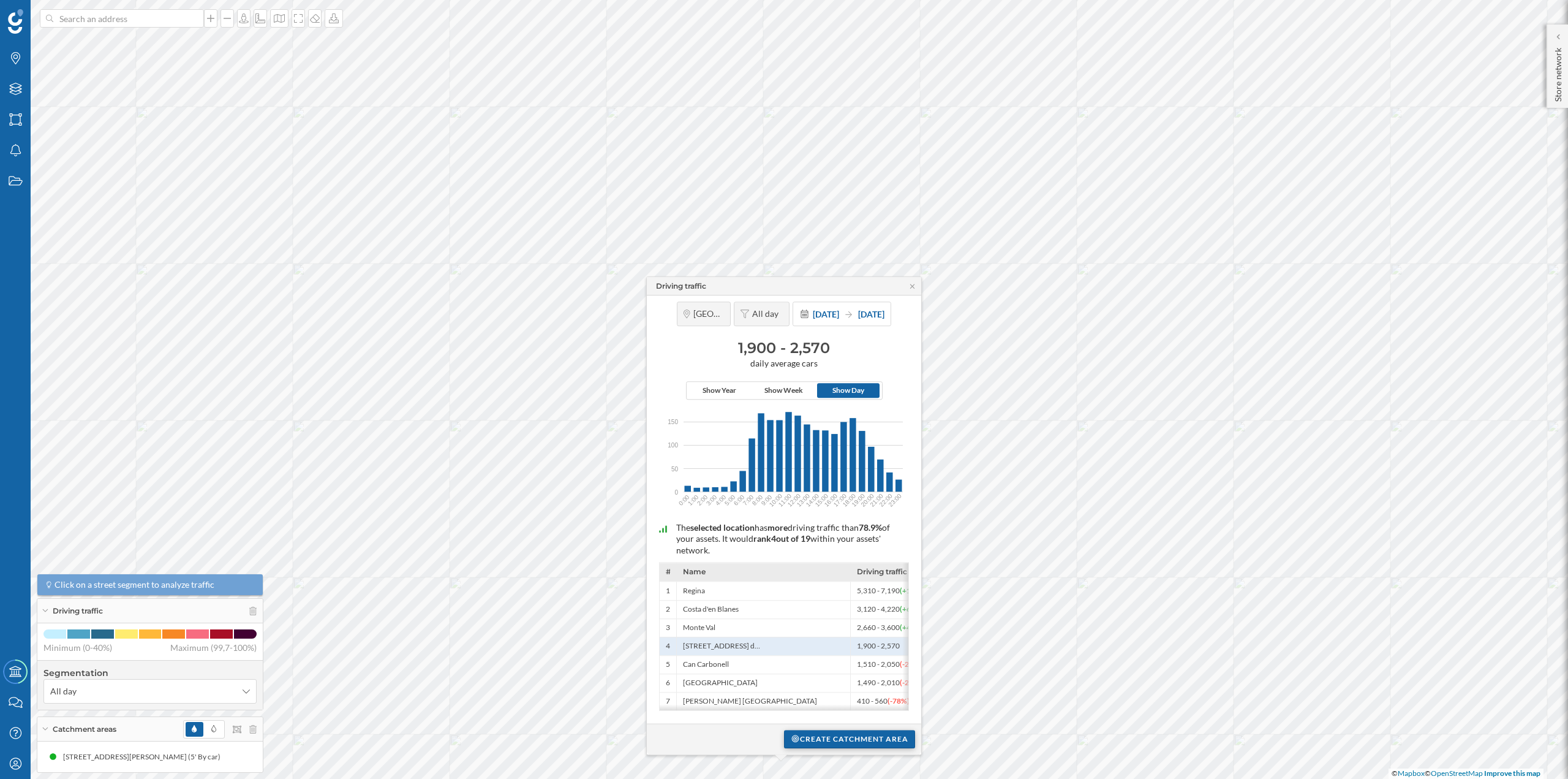
click at [853, 731] on div "Create catchment area" at bounding box center [849, 739] width 131 height 19
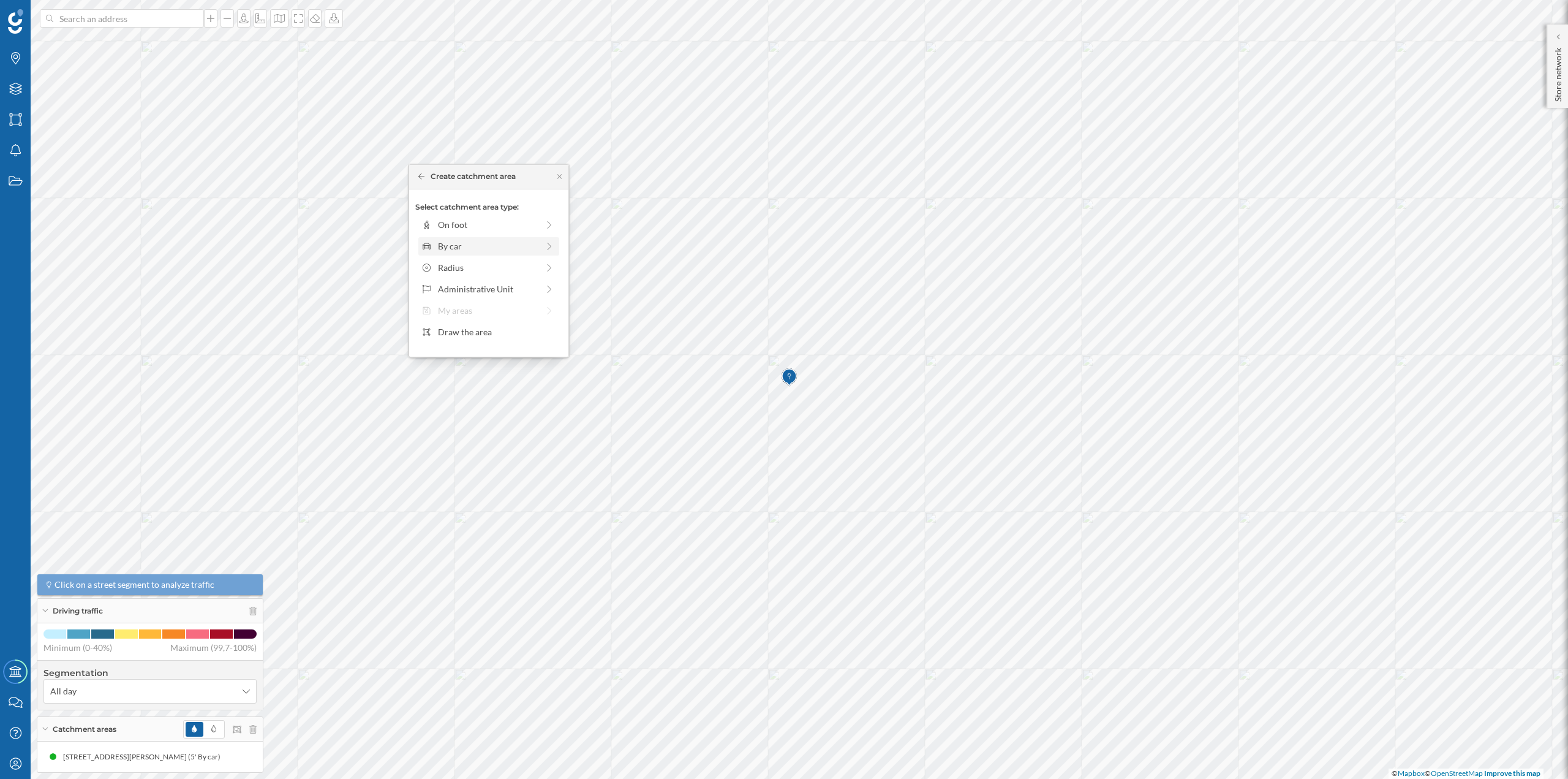
click at [464, 246] on div "By car" at bounding box center [488, 246] width 99 height 13
drag, startPoint x: 432, startPoint y: 235, endPoint x: 445, endPoint y: 238, distance: 13.3
click at [445, 238] on div at bounding box center [445, 241] width 13 height 13
click at [464, 331] on div "Create catchment area" at bounding box center [489, 333] width 147 height 19
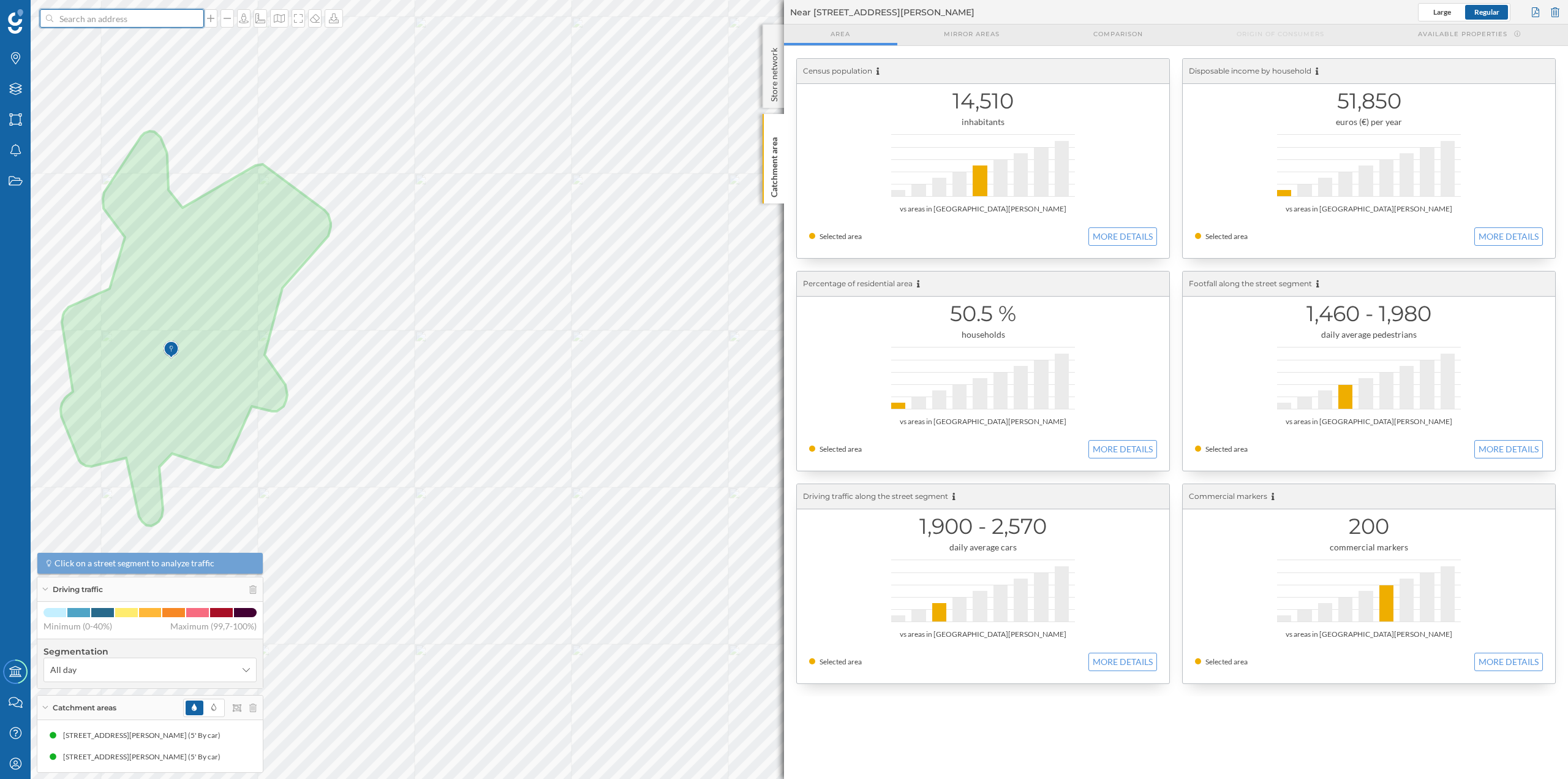
click at [74, 16] on input at bounding box center [122, 18] width 137 height 19
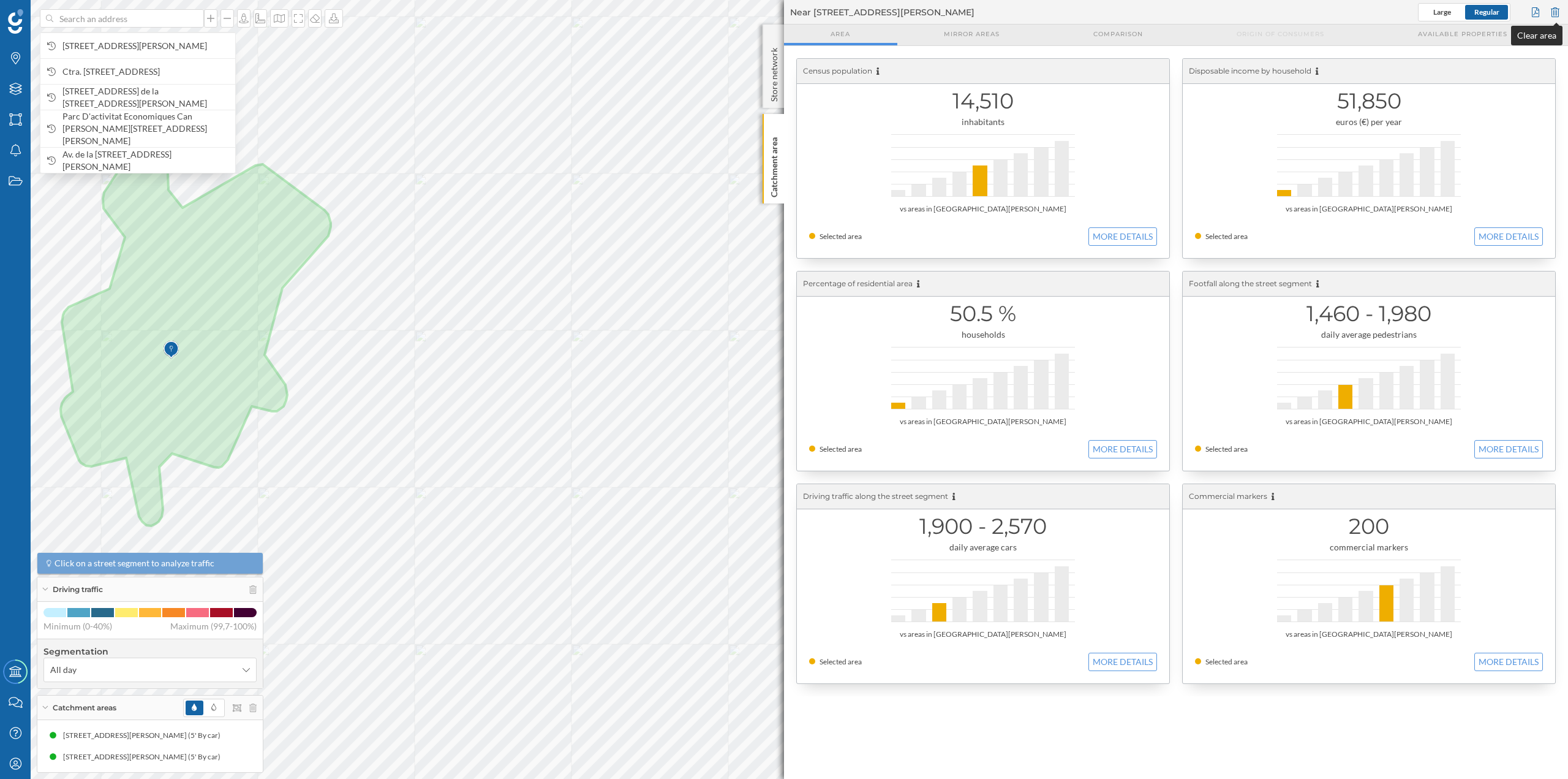
click at [1554, 10] on div at bounding box center [1555, 12] width 13 height 19
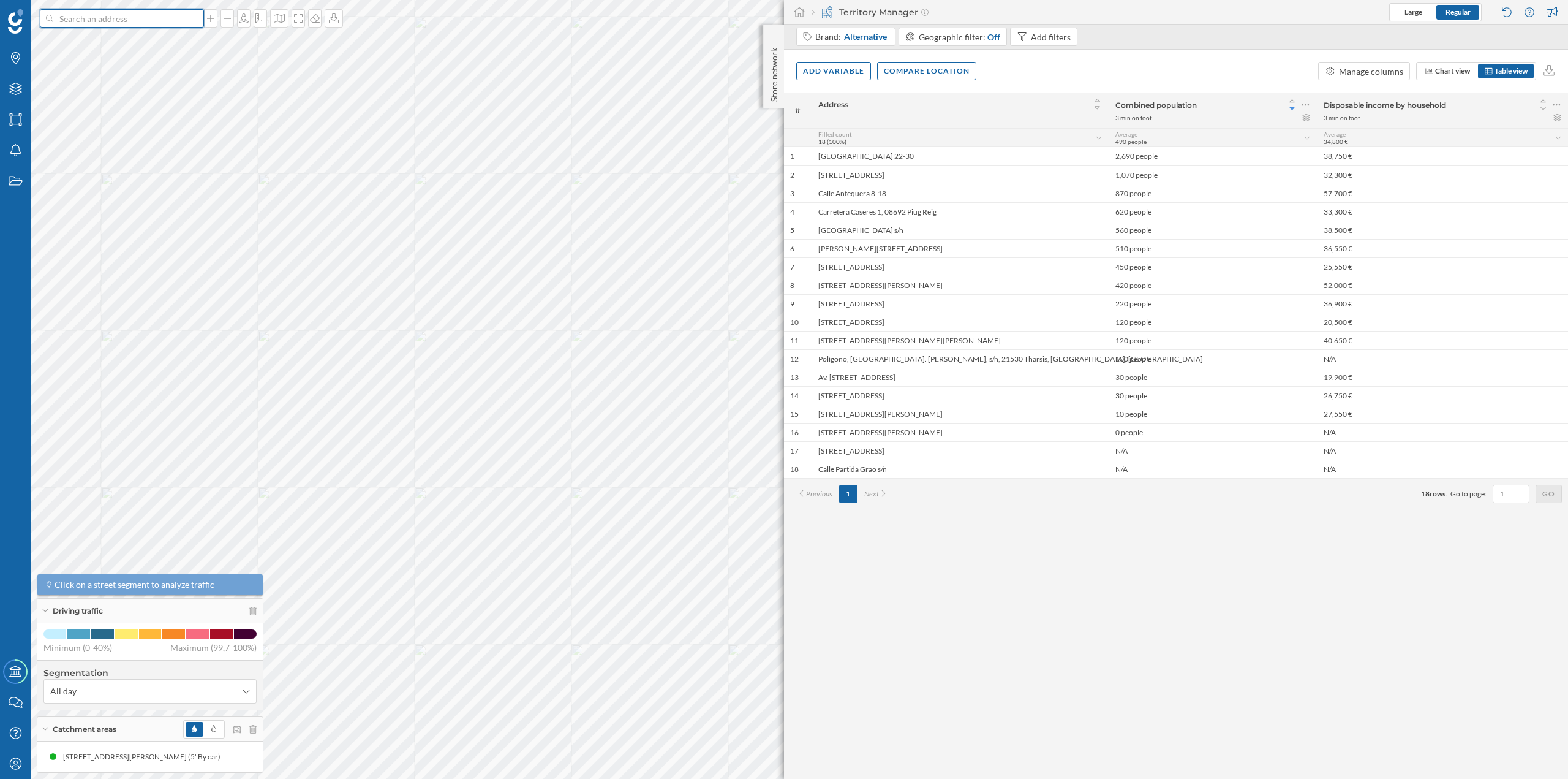
click at [89, 12] on input at bounding box center [122, 18] width 137 height 19
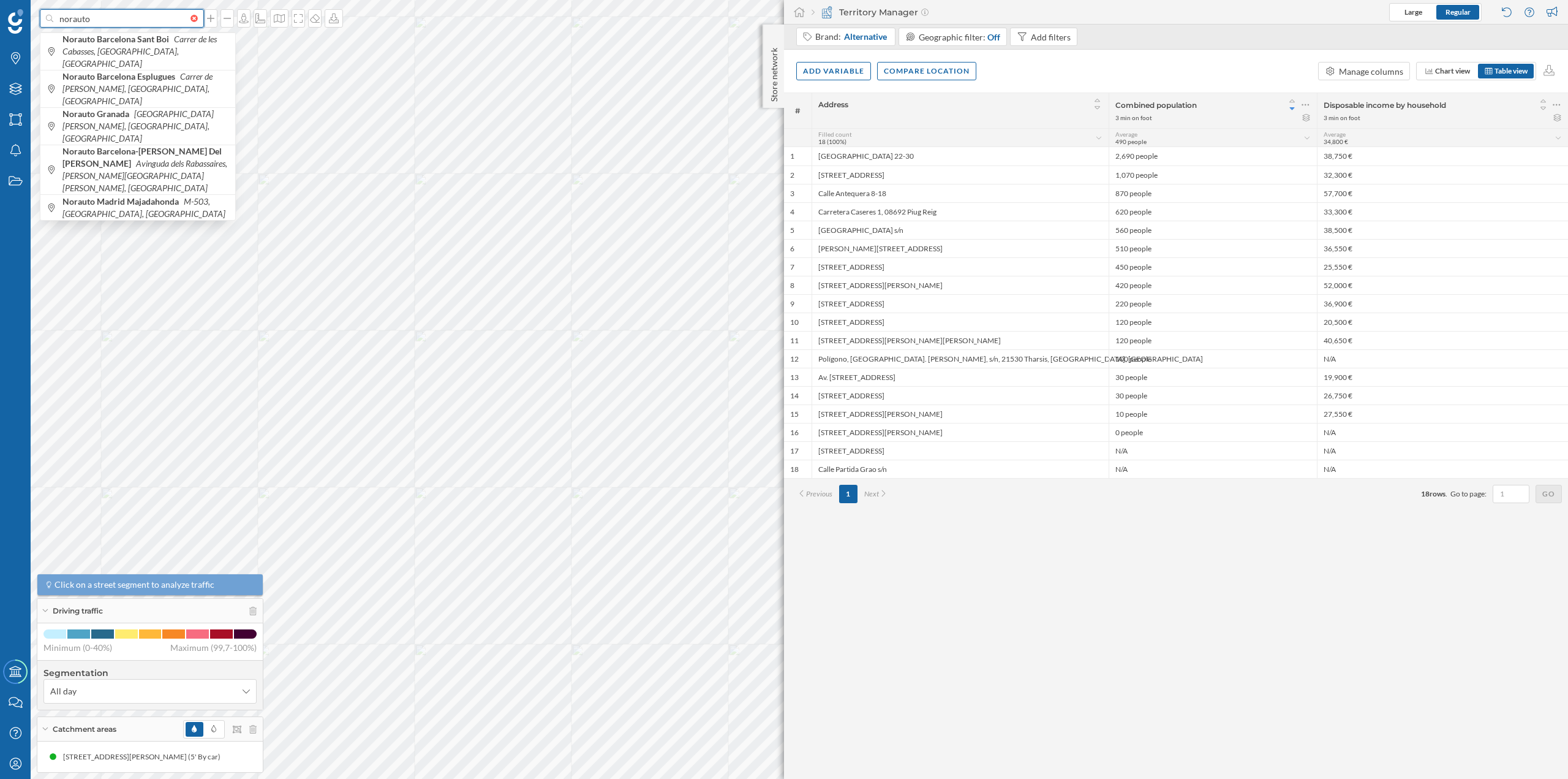
paste input "[STREET_ADDRESS][PERSON_NAME]"
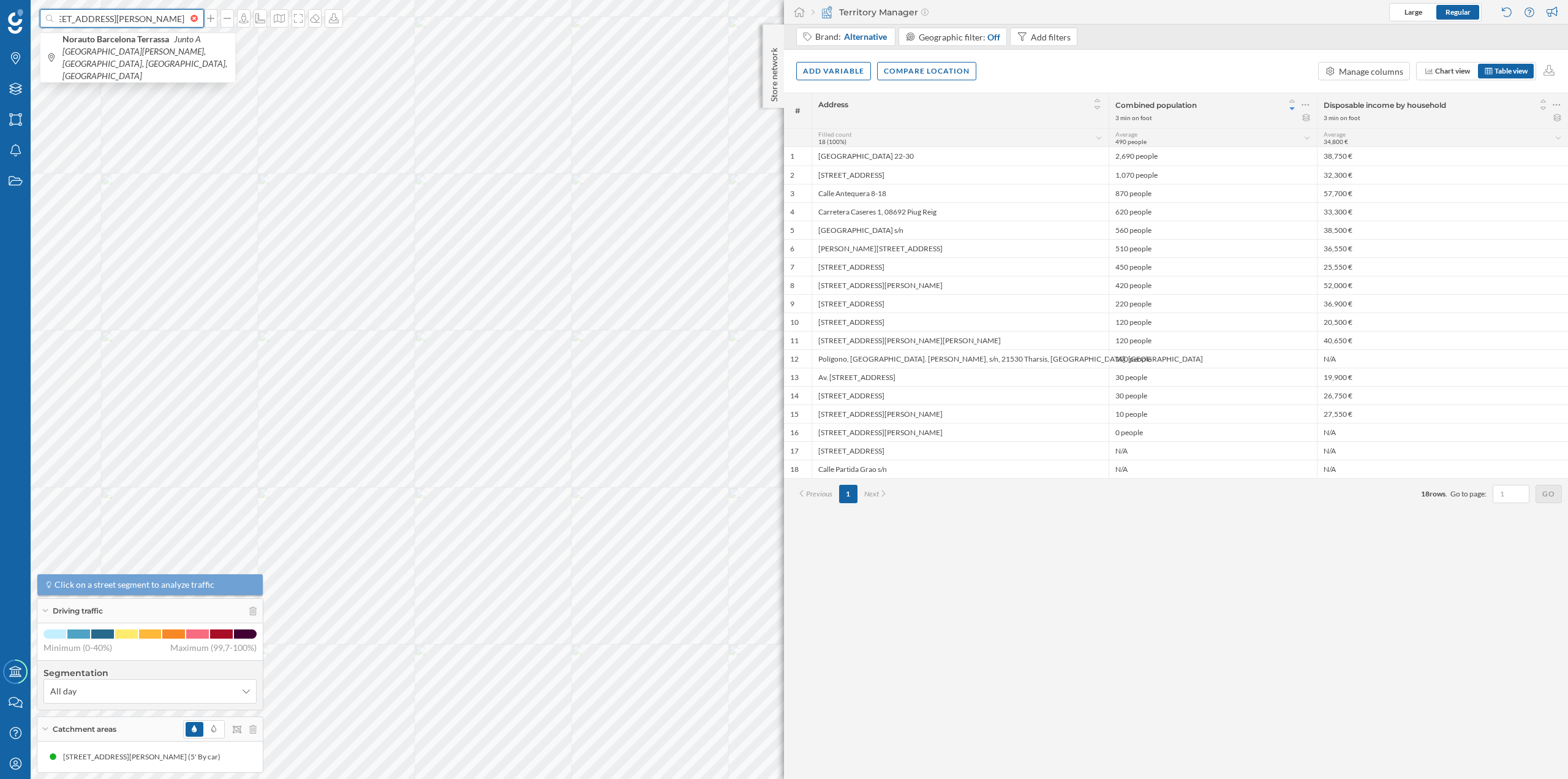
type input "norauto [STREET_ADDRESS][PERSON_NAME]"
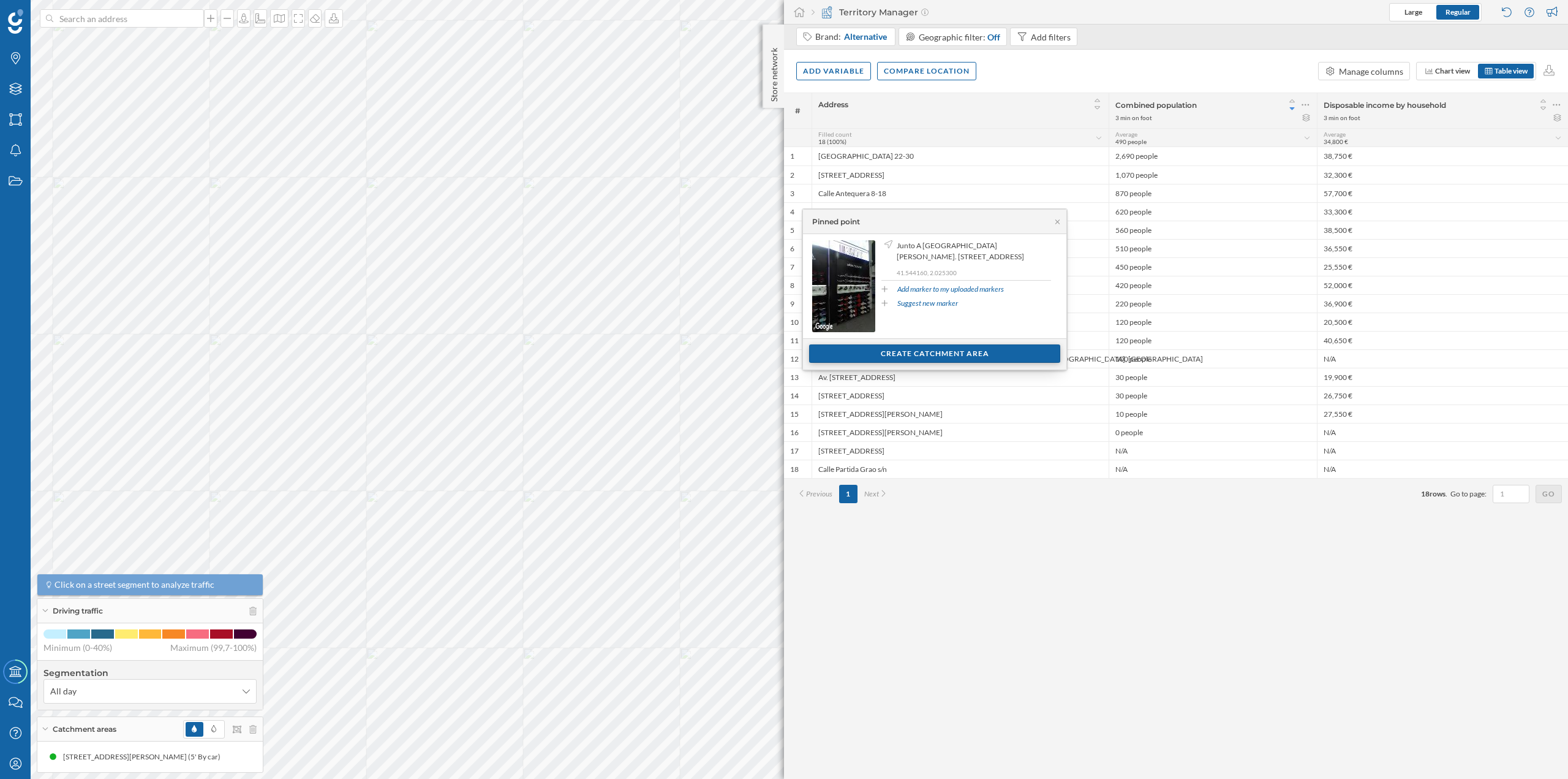
click at [908, 350] on div "Create catchment area" at bounding box center [935, 353] width 251 height 19
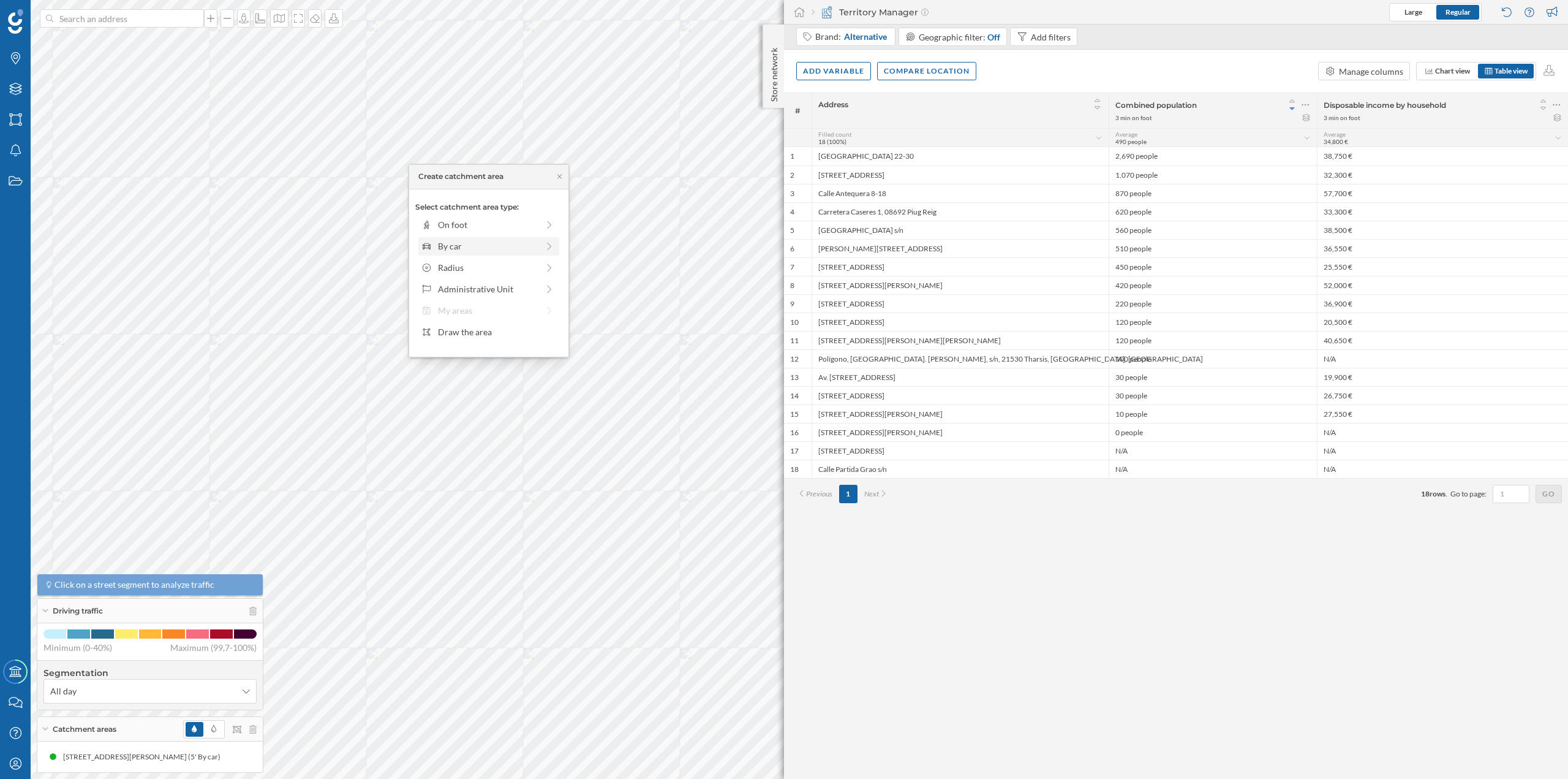
click at [457, 247] on div "By car" at bounding box center [488, 246] width 99 height 13
drag, startPoint x: 434, startPoint y: 242, endPoint x: 446, endPoint y: 243, distance: 12.0
click at [446, 243] on div at bounding box center [445, 241] width 13 height 13
click at [475, 333] on div "Create catchment area" at bounding box center [489, 333] width 147 height 19
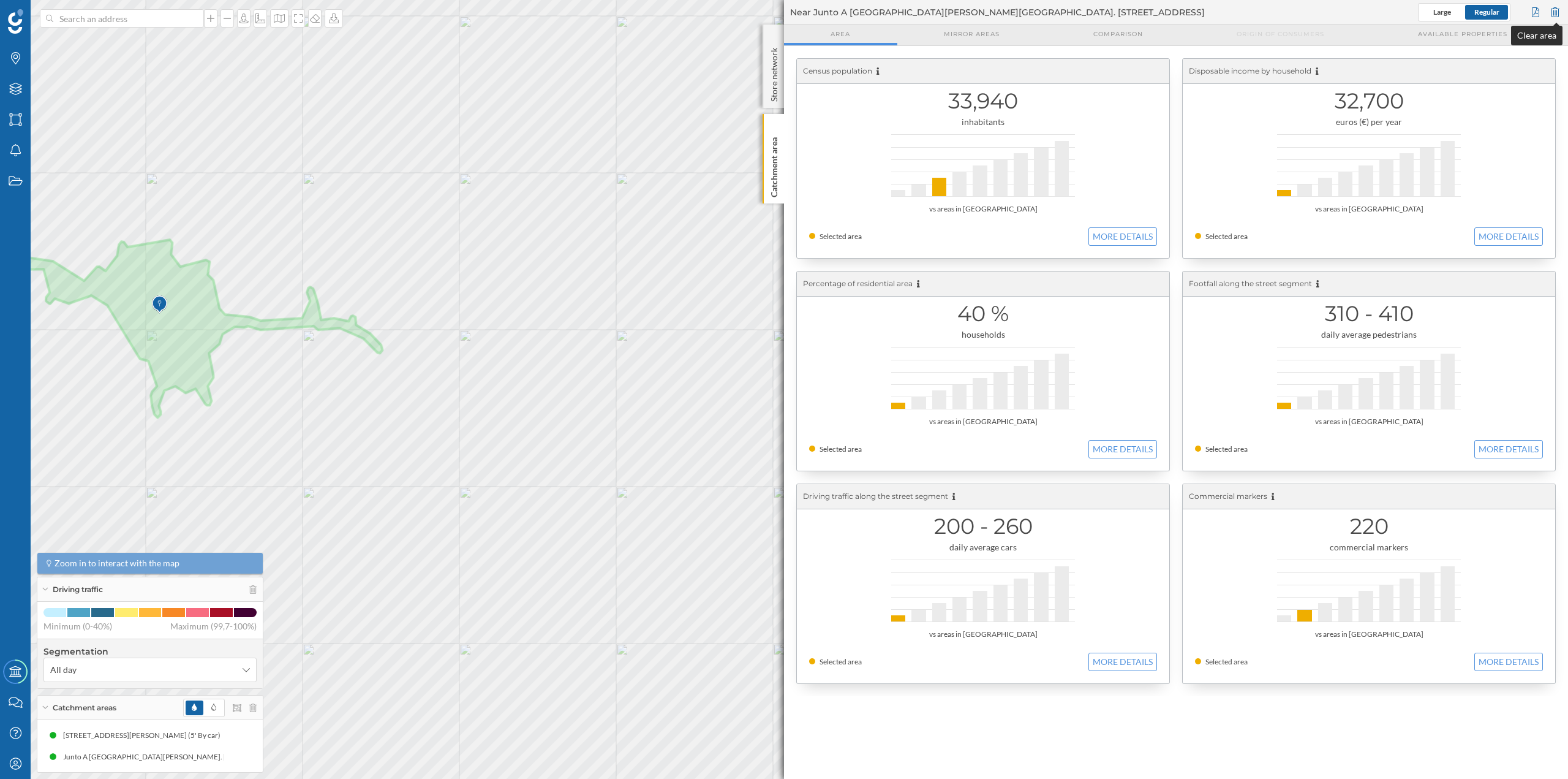
click at [1550, 17] on div at bounding box center [1555, 12] width 13 height 19
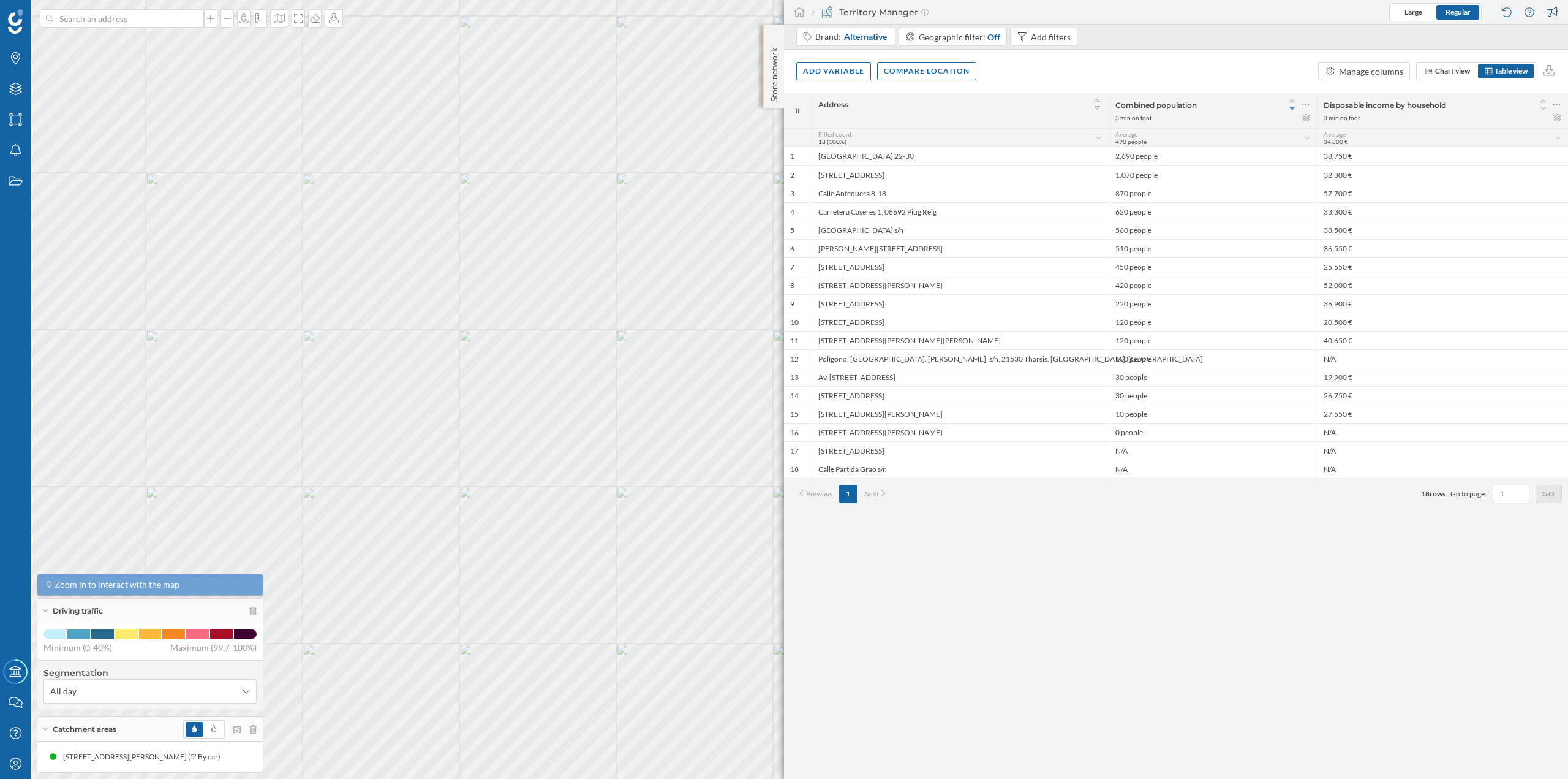
click at [774, 74] on p "Store network" at bounding box center [774, 72] width 13 height 59
click at [774, 53] on p "Store network" at bounding box center [774, 73] width 13 height 60
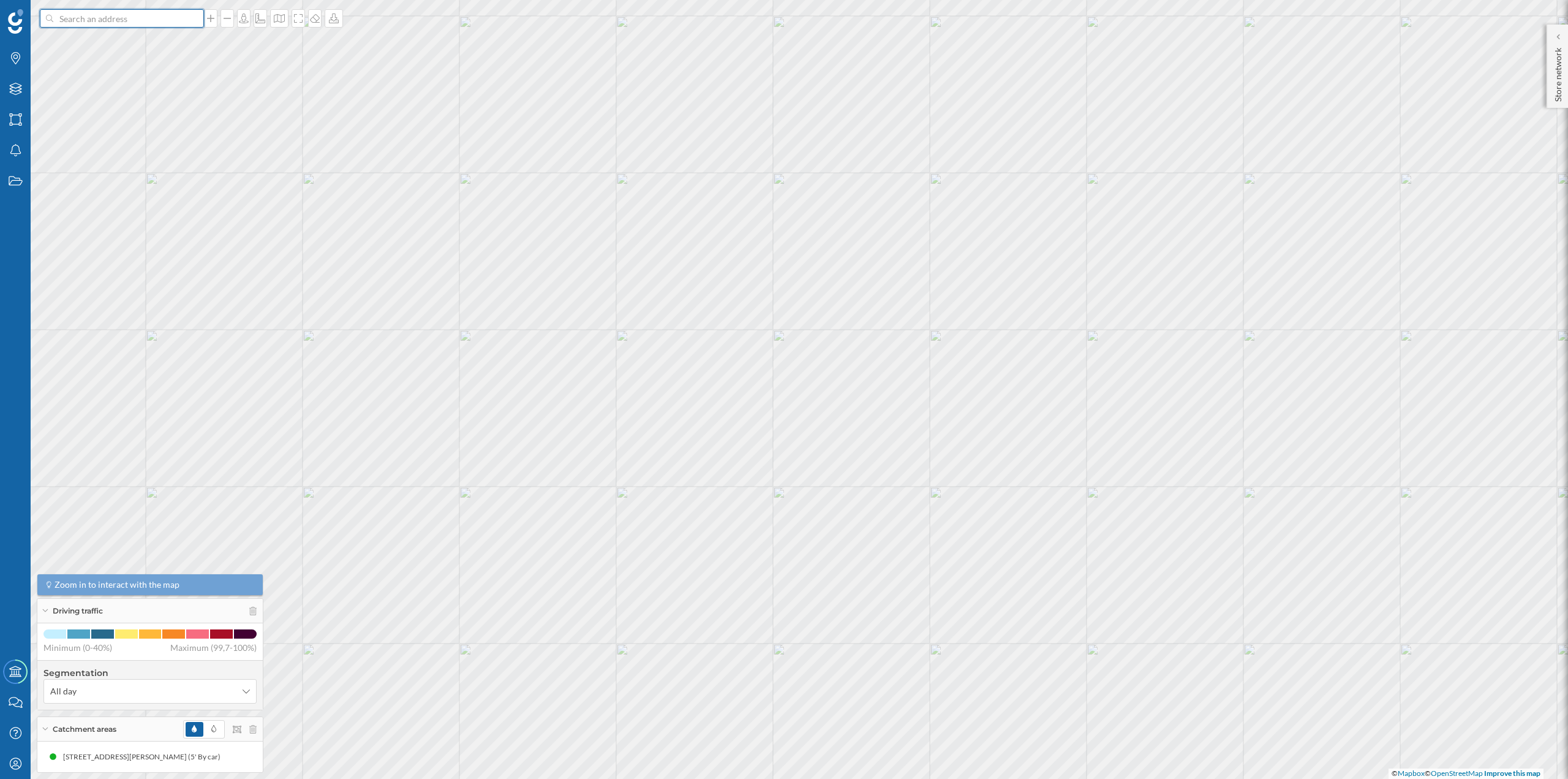
click at [144, 22] on input at bounding box center [122, 18] width 137 height 19
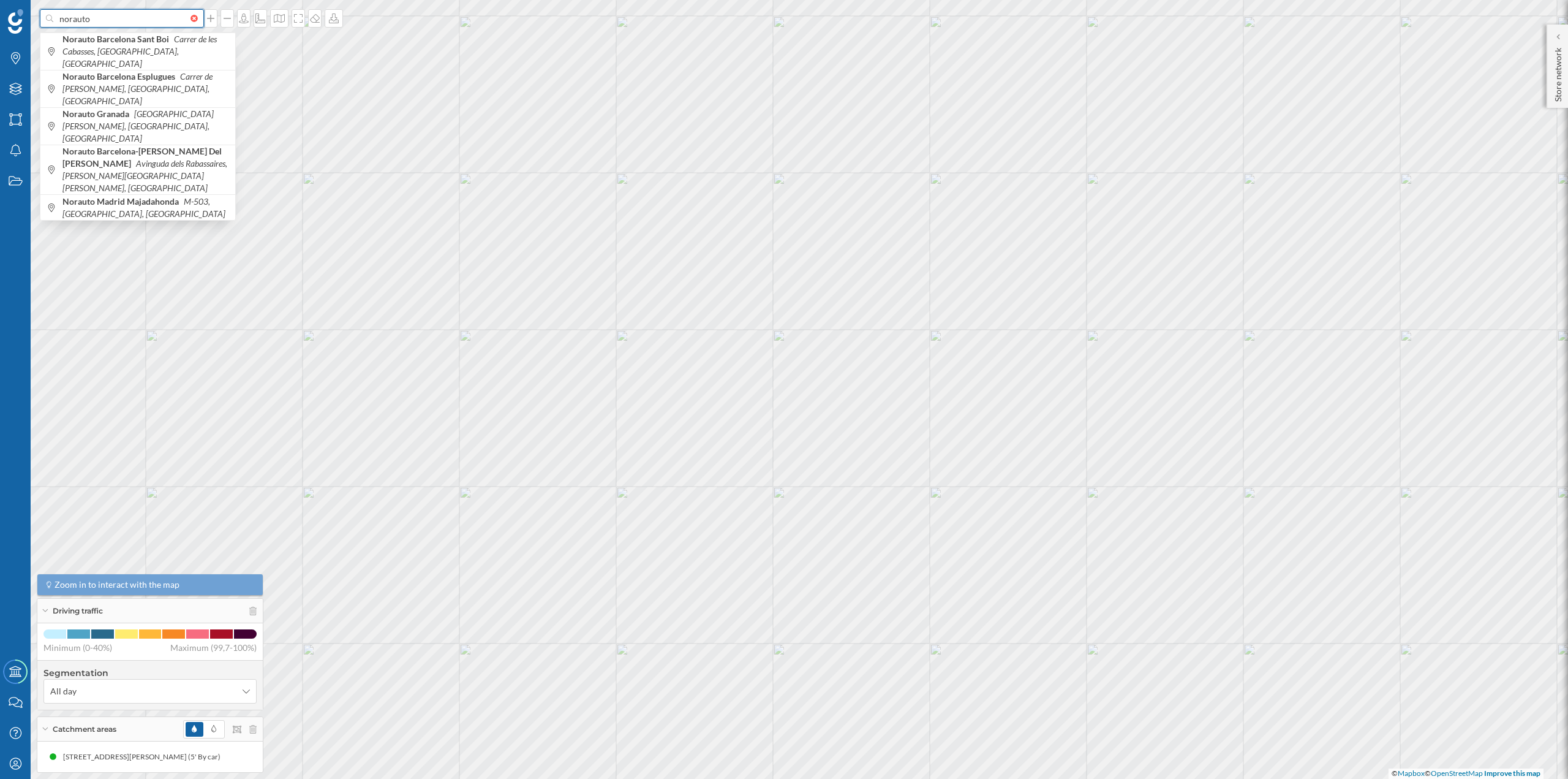
paste input
click at [105, 26] on input "norauto" at bounding box center [122, 18] width 137 height 19
paste input "[STREET_ADDRESS][PERSON_NAME]"
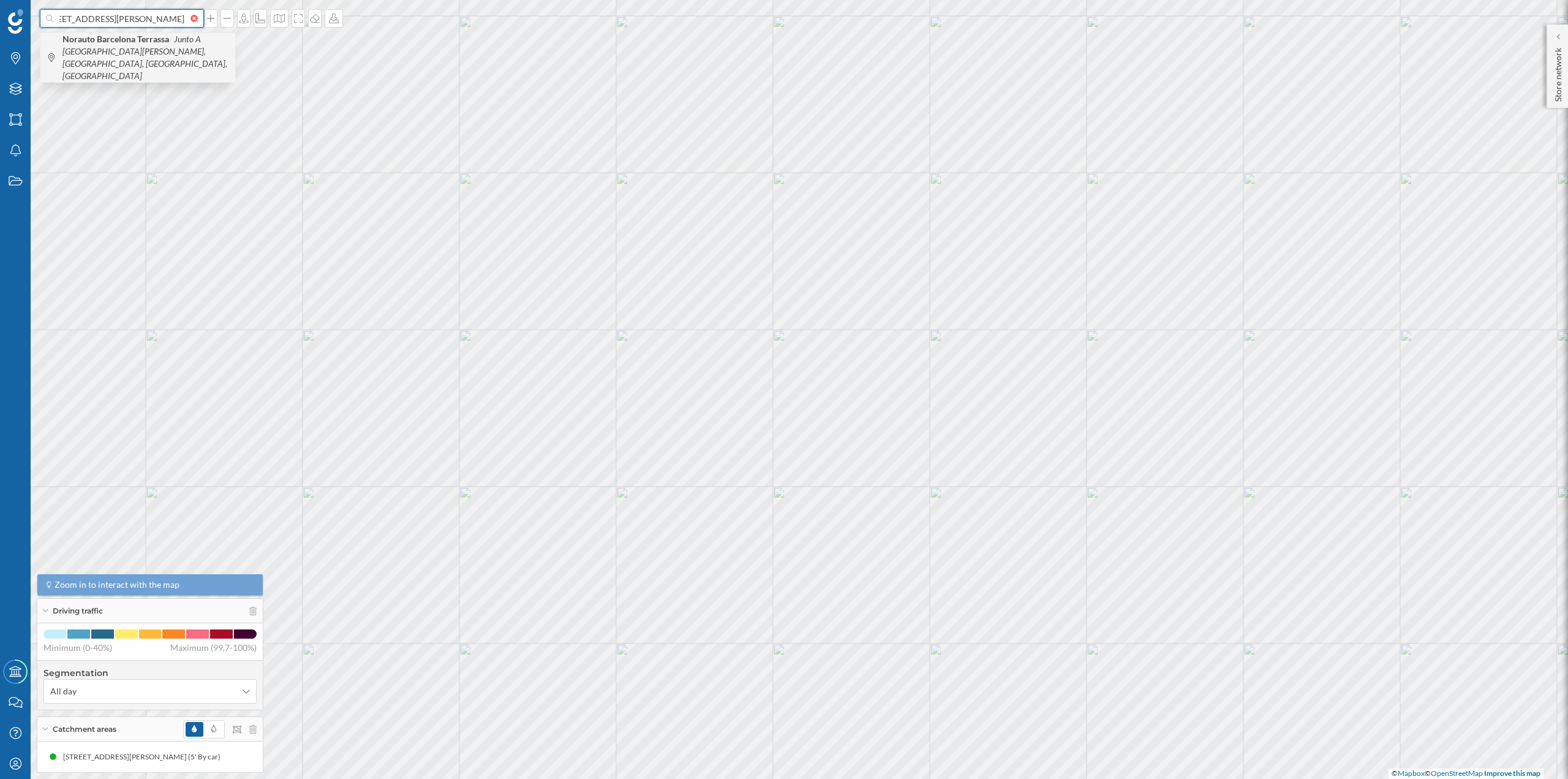
type input "norauto [STREET_ADDRESS][PERSON_NAME]"
click at [130, 48] on icon "Junto A [GEOGRAPHIC_DATA][PERSON_NAME], [GEOGRAPHIC_DATA], [GEOGRAPHIC_DATA], […" at bounding box center [145, 57] width 165 height 48
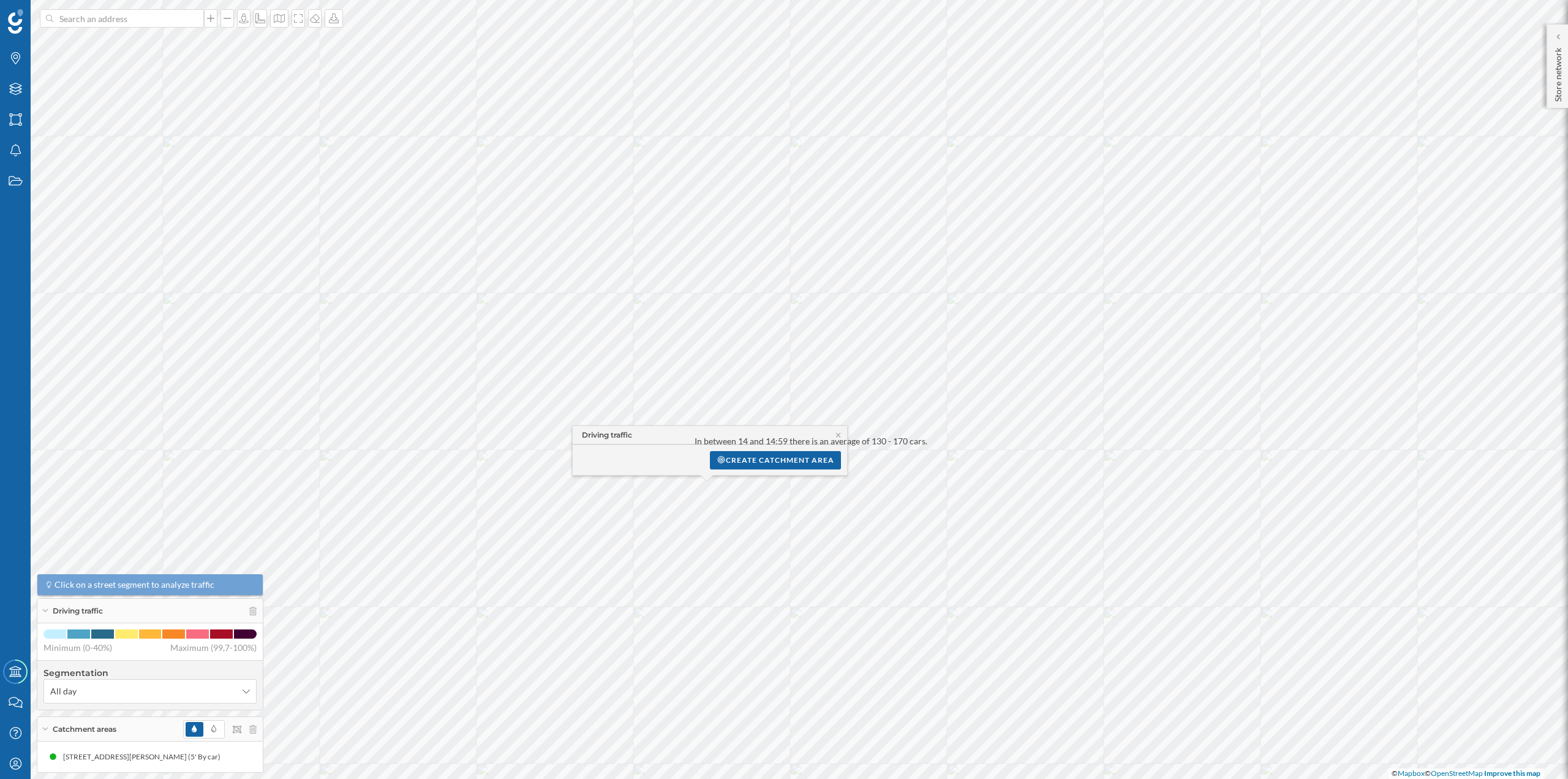
click at [839, 437] on div "In between 14 and 14:59 there is an average of 130 - 170 cars." at bounding box center [811, 441] width 233 height 13
click at [911, 713] on icon at bounding box center [912, 714] width 9 height 7
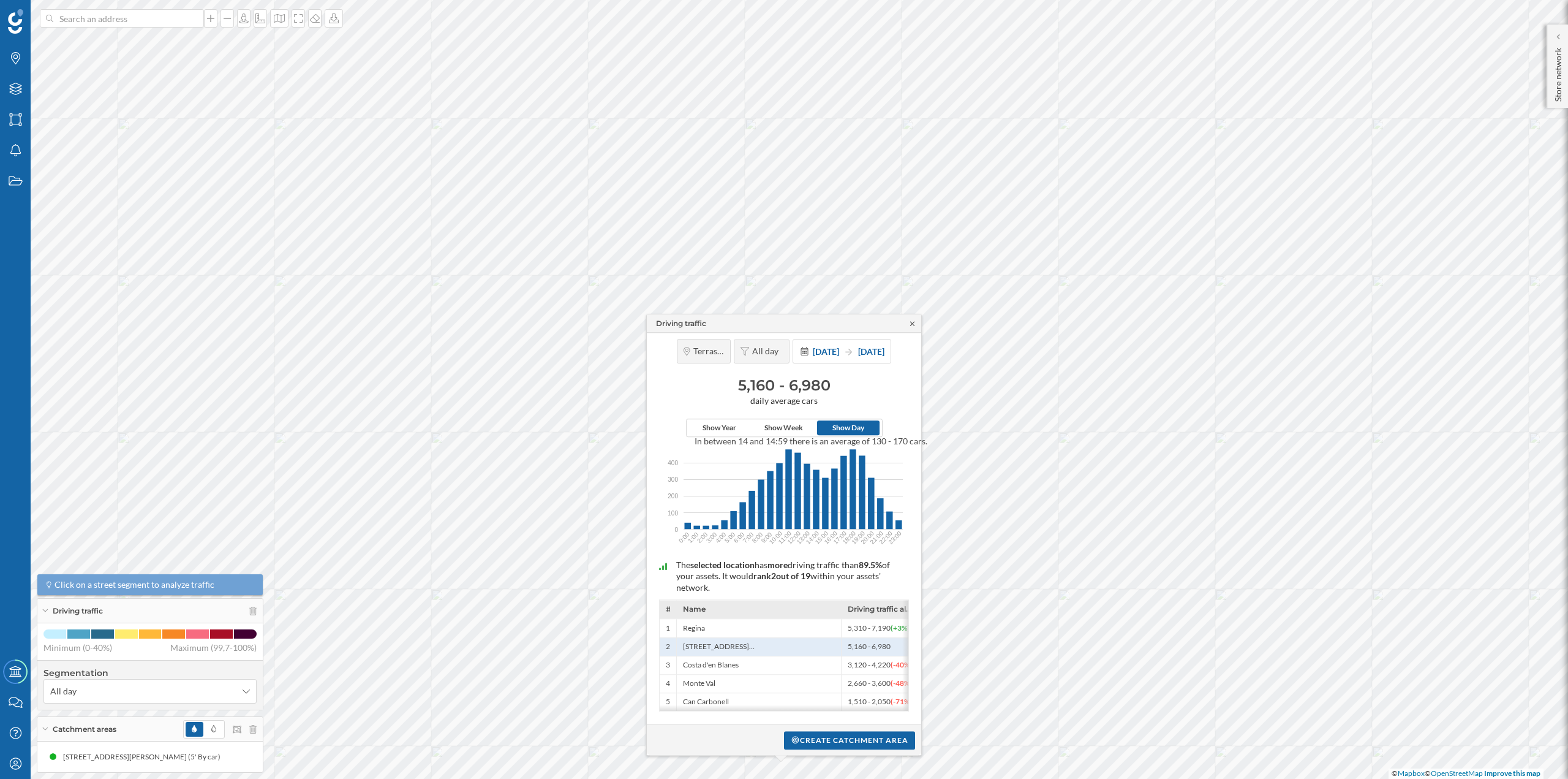
click at [911, 321] on icon at bounding box center [912, 323] width 4 height 4
